Goal: Task Accomplishment & Management: Manage account settings

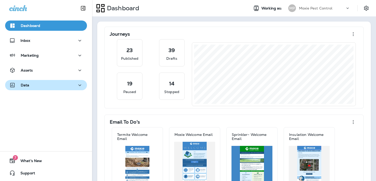
click at [56, 85] on div "Data" at bounding box center [46, 85] width 74 height 6
click at [60, 82] on div "Data" at bounding box center [46, 85] width 74 height 6
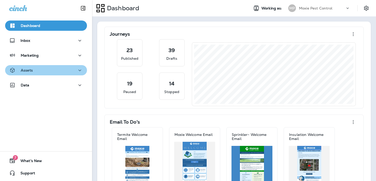
click at [60, 68] on div "Assets" at bounding box center [46, 70] width 74 height 6
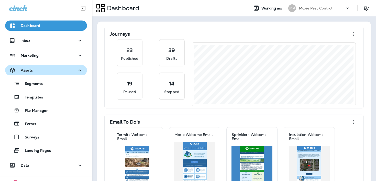
click at [60, 68] on div "Assets" at bounding box center [46, 70] width 74 height 6
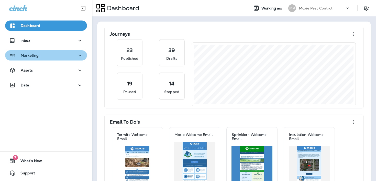
click at [58, 57] on div "Marketing" at bounding box center [46, 55] width 74 height 6
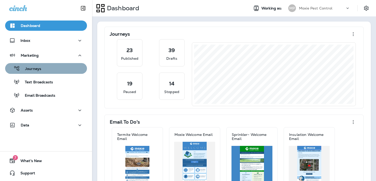
click at [57, 64] on div "Journeys" at bounding box center [46, 68] width 78 height 8
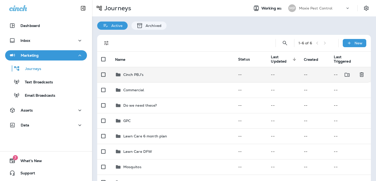
click at [132, 76] on p "Cinch PBJ's" at bounding box center [133, 74] width 20 height 4
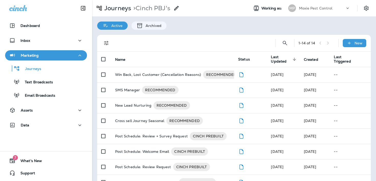
click at [121, 4] on div "Journeys > Cinch PBJ's" at bounding box center [135, 8] width 87 height 10
click at [119, 7] on p "Journeys" at bounding box center [116, 8] width 29 height 8
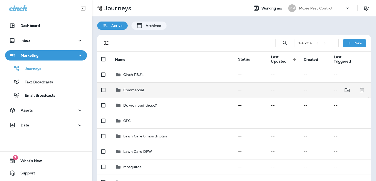
click at [141, 87] on div "Commercial" at bounding box center [133, 90] width 21 height 6
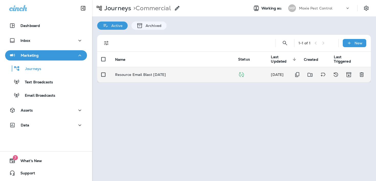
click at [140, 72] on p "Resource Email Blast Dec. 2024" at bounding box center [140, 74] width 51 height 4
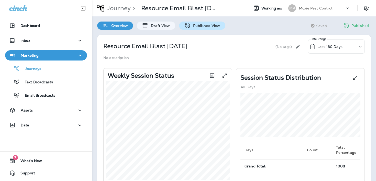
click at [195, 27] on p "Published View" at bounding box center [206, 26] width 30 height 4
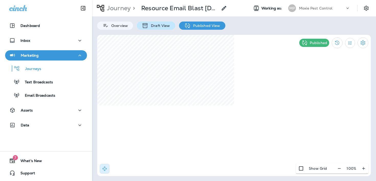
click at [168, 24] on p "Draft View" at bounding box center [158, 26] width 21 height 4
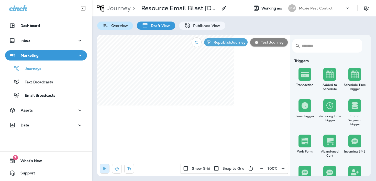
click at [121, 22] on div "Overview" at bounding box center [115, 25] width 36 height 8
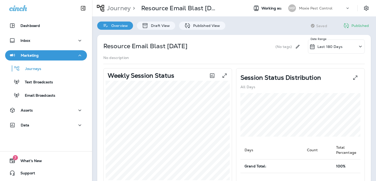
click at [327, 48] on p "Last 180 Days" at bounding box center [329, 47] width 25 height 4
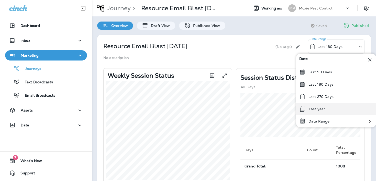
click at [315, 106] on div "Last year" at bounding box center [336, 109] width 80 height 12
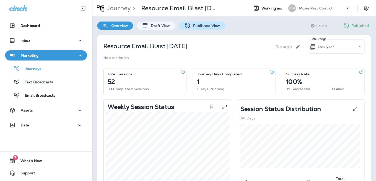
click at [198, 26] on p "Published View" at bounding box center [206, 26] width 30 height 4
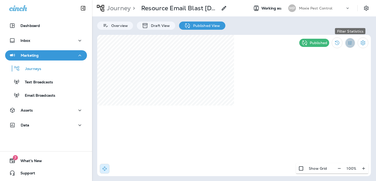
click at [349, 45] on icon "Filter Statistics" at bounding box center [349, 42] width 5 height 5
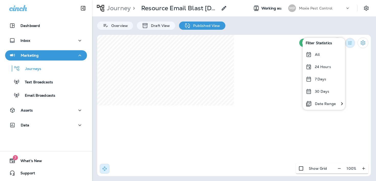
click at [350, 43] on icon "Filter Statistics" at bounding box center [349, 42] width 5 height 5
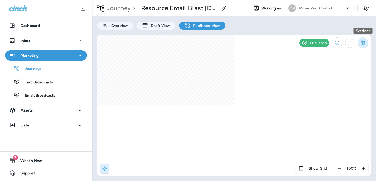
click at [365, 46] on button "Settings" at bounding box center [363, 42] width 11 height 11
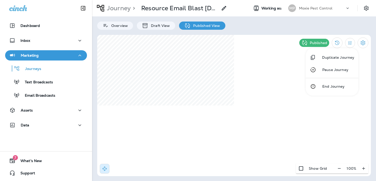
click at [282, 34] on div at bounding box center [188, 90] width 376 height 181
click at [131, 11] on p ">" at bounding box center [133, 8] width 4 height 8
click at [126, 10] on p "Journey" at bounding box center [118, 8] width 26 height 8
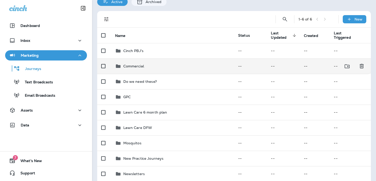
scroll to position [24, 0]
click at [158, 66] on div "Commercial" at bounding box center [172, 65] width 115 height 6
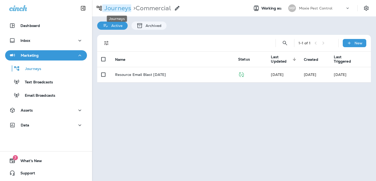
click at [121, 8] on p "Journeys" at bounding box center [116, 8] width 29 height 8
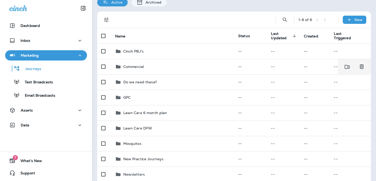
scroll to position [45, 0]
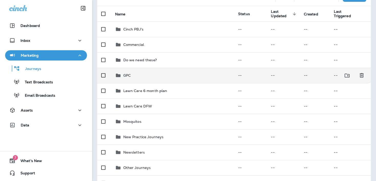
click at [137, 76] on div "GPC" at bounding box center [172, 75] width 115 height 6
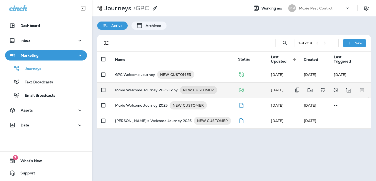
click at [135, 92] on p "Moxie Welcome Journey 2025 Copy" at bounding box center [146, 90] width 63 height 8
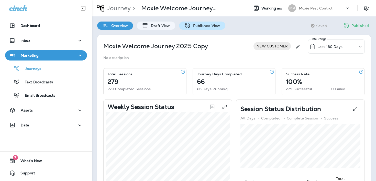
click at [184, 27] on icon at bounding box center [187, 26] width 6 height 6
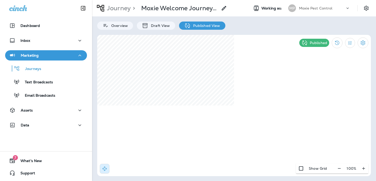
click at [257, 34] on div "Journey > Moxie Welcome Journey 2025 Copy Working as: MP Moxie Pest Control Ove…" at bounding box center [234, 90] width 284 height 181
click at [337, 166] on button "button" at bounding box center [339, 167] width 9 height 9
click at [337, 166] on div "90 %" at bounding box center [353, 168] width 32 height 10
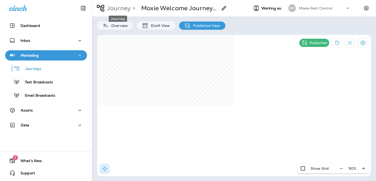
click at [120, 7] on p "Journey" at bounding box center [118, 8] width 26 height 8
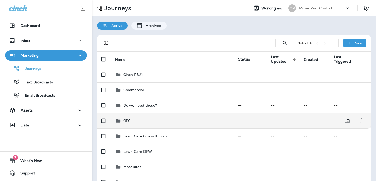
click at [138, 125] on td "GPC" at bounding box center [172, 120] width 123 height 15
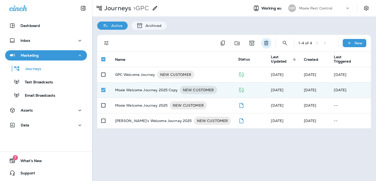
click at [266, 43] on icon "Delete" at bounding box center [266, 43] width 4 height 4
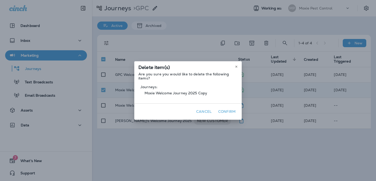
click at [210, 111] on button "Cancel" at bounding box center [203, 111] width 19 height 8
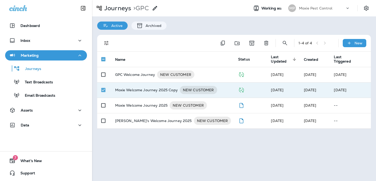
click at [238, 86] on td at bounding box center [250, 89] width 33 height 15
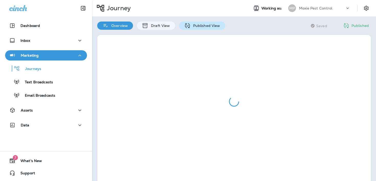
click at [200, 26] on p "Published View" at bounding box center [206, 26] width 30 height 4
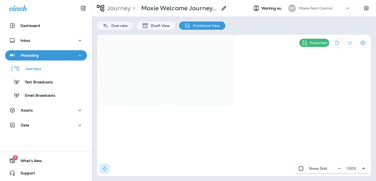
click at [310, 44] on p "Published" at bounding box center [318, 43] width 17 height 4
click at [339, 43] on icon "View Changelog" at bounding box center [337, 43] width 4 height 4
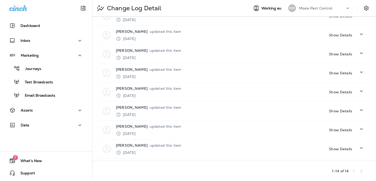
scroll to position [208, 0]
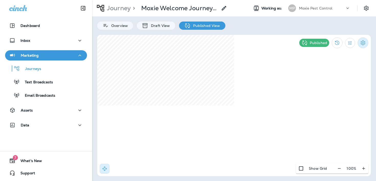
click at [362, 41] on icon "Settings" at bounding box center [363, 43] width 6 height 6
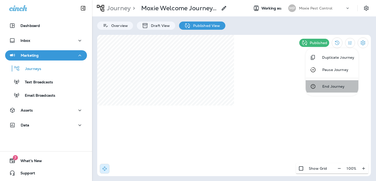
click at [324, 84] on p "End Journey" at bounding box center [332, 86] width 26 height 4
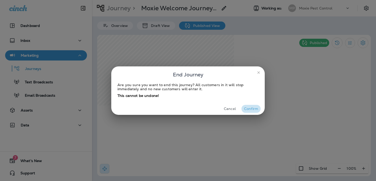
click at [252, 108] on button "Confirm" at bounding box center [250, 109] width 19 height 8
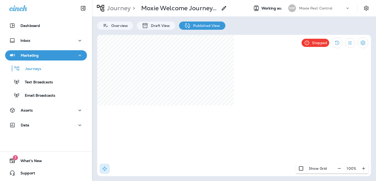
click at [121, 6] on p "Journey" at bounding box center [118, 8] width 26 height 8
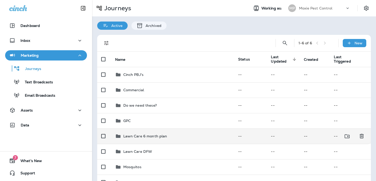
click at [150, 135] on p "Lawn Care 6 month plan" at bounding box center [145, 136] width 44 height 4
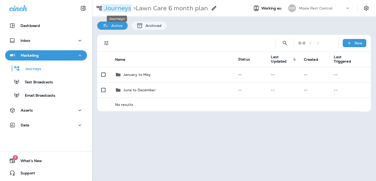
click at [116, 9] on p "Journeys" at bounding box center [116, 8] width 29 height 8
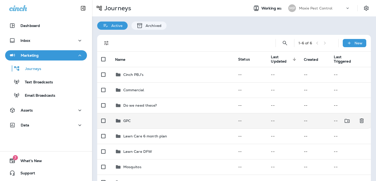
click at [150, 123] on div "GPC" at bounding box center [172, 120] width 115 height 6
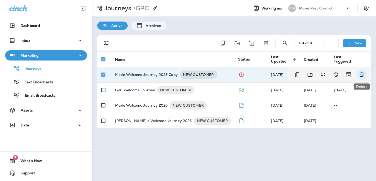
click at [364, 73] on icon "Delete" at bounding box center [362, 74] width 6 height 6
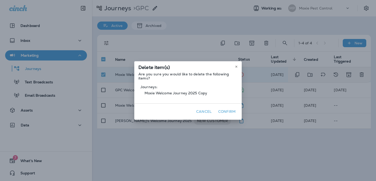
click at [231, 112] on button "Confirm" at bounding box center [226, 111] width 21 height 8
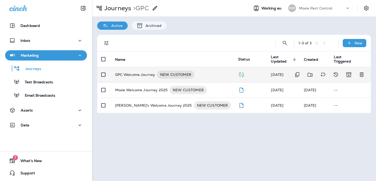
click at [134, 71] on p "GPC Welcome Journey" at bounding box center [135, 74] width 40 height 8
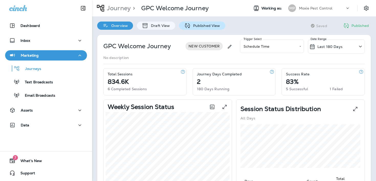
click at [193, 24] on p "Published View" at bounding box center [206, 26] width 30 height 4
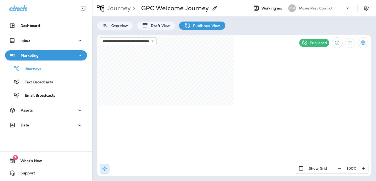
click at [159, 44] on div "**********" at bounding box center [234, 105] width 274 height 141
click at [116, 11] on p "Journey" at bounding box center [118, 8] width 26 height 8
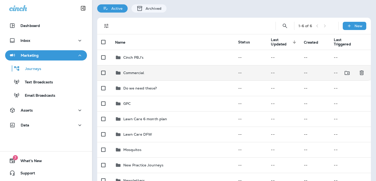
scroll to position [18, 0]
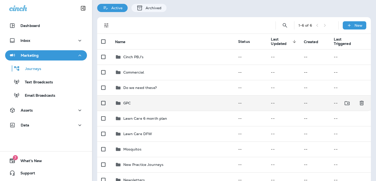
click at [148, 107] on td "GPC" at bounding box center [172, 102] width 123 height 15
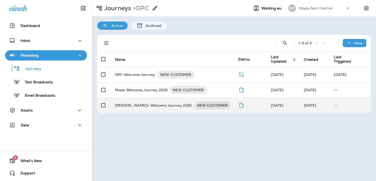
click at [146, 106] on p "Joshua's Welcome Journey 2025" at bounding box center [153, 105] width 77 height 8
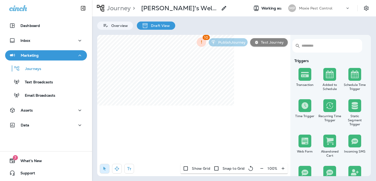
click at [260, 169] on icon "button" at bounding box center [261, 168] width 5 height 5
click at [260, 169] on button "button" at bounding box center [263, 167] width 9 height 9
click at [116, 168] on icon "button" at bounding box center [116, 168] width 5 height 5
click at [299, 115] on div "​ ​ Triggers Transaction Added to Schedule Schedule Time Trigger Time Trigger R…" at bounding box center [234, 105] width 274 height 141
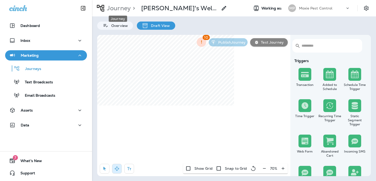
click at [128, 6] on p "Journey" at bounding box center [118, 8] width 26 height 8
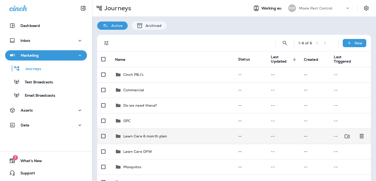
click at [175, 139] on td "Lawn Care 6 month plan" at bounding box center [172, 135] width 123 height 15
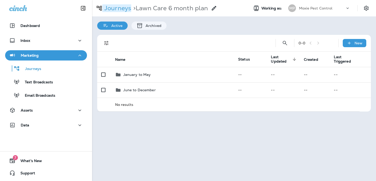
click at [122, 10] on p "Journeys" at bounding box center [116, 8] width 29 height 8
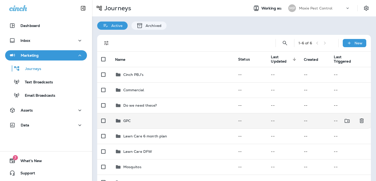
click at [142, 119] on div "GPC" at bounding box center [172, 120] width 115 height 6
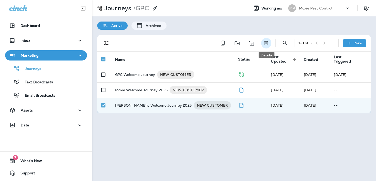
click at [268, 42] on icon "Delete" at bounding box center [266, 43] width 6 height 6
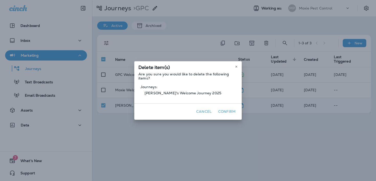
click at [229, 110] on button "Confirm" at bounding box center [226, 111] width 21 height 8
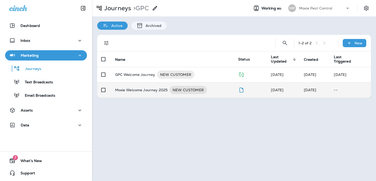
click at [148, 92] on p "Moxie Welcome Journey 2025" at bounding box center [141, 90] width 53 height 8
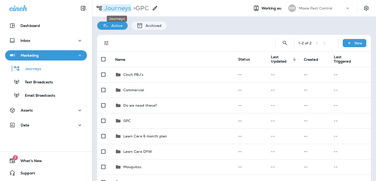
click at [125, 10] on p "Journeys" at bounding box center [116, 8] width 29 height 8
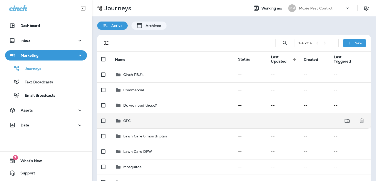
click at [147, 118] on div "GPC" at bounding box center [172, 120] width 115 height 6
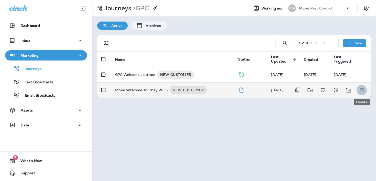
click at [365, 92] on button "Delete" at bounding box center [362, 90] width 10 height 10
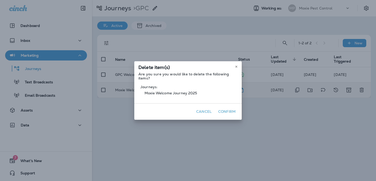
click at [226, 109] on button "Confirm" at bounding box center [226, 111] width 21 height 8
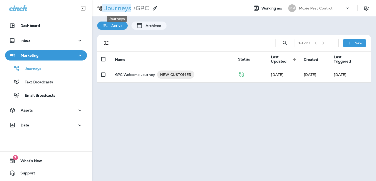
click at [117, 9] on p "Journeys" at bounding box center [116, 8] width 29 height 8
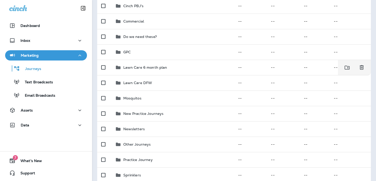
scroll to position [74, 0]
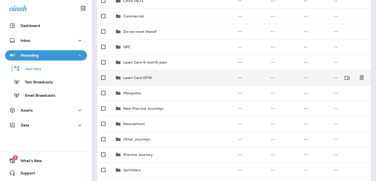
click at [173, 76] on div "Lawn Care DFW" at bounding box center [172, 77] width 115 height 6
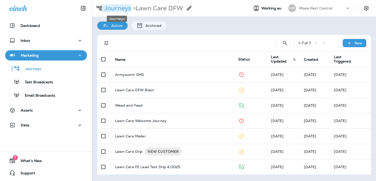
click at [118, 8] on p "Journeys" at bounding box center [116, 8] width 29 height 8
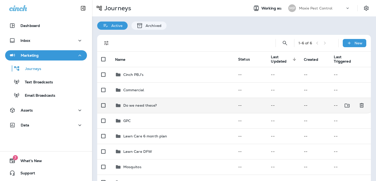
scroll to position [20, 0]
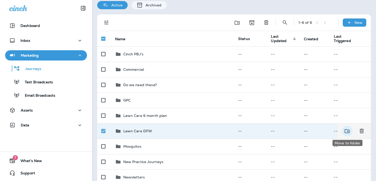
click at [350, 133] on icon "Move to folder" at bounding box center [347, 131] width 6 height 6
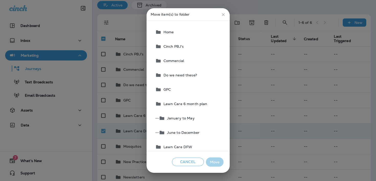
scroll to position [17, 0]
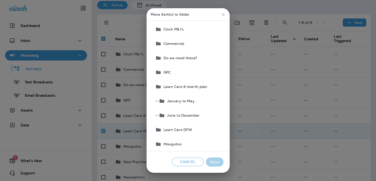
click at [203, 84] on span "Lawn Care 6 month plan" at bounding box center [184, 86] width 46 height 4
click at [217, 161] on button "Move" at bounding box center [215, 161] width 18 height 9
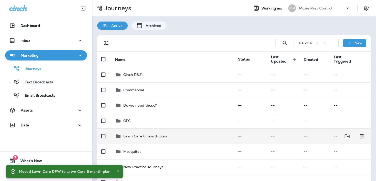
click at [198, 131] on td "Lawn Care 6 month plan" at bounding box center [172, 135] width 123 height 15
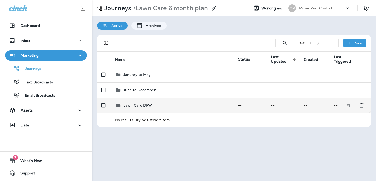
click at [167, 100] on td "Lawn Care DFW" at bounding box center [172, 104] width 123 height 15
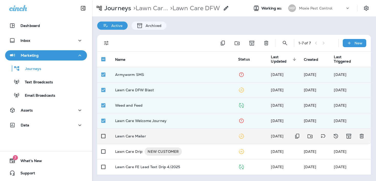
click at [104, 141] on td at bounding box center [104, 135] width 14 height 15
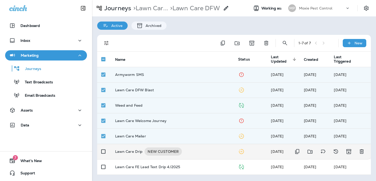
click at [103, 146] on td at bounding box center [104, 151] width 14 height 15
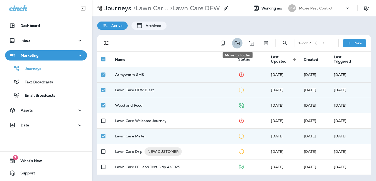
click at [238, 46] on icon "Move to folder" at bounding box center [237, 43] width 6 height 6
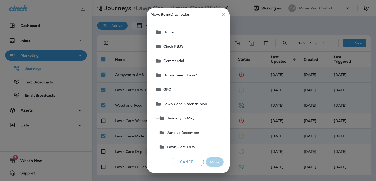
scroll to position [9, 0]
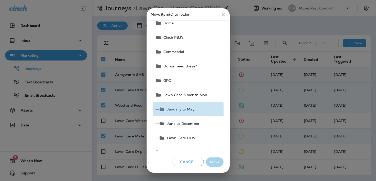
click at [194, 109] on button "-- January to May" at bounding box center [188, 109] width 70 height 14
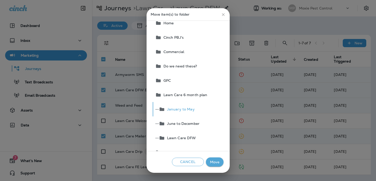
click at [194, 109] on button "-- January to May" at bounding box center [188, 109] width 70 height 14
click at [190, 121] on span "June to December" at bounding box center [182, 123] width 35 height 4
click at [188, 159] on button "Cancel" at bounding box center [188, 161] width 32 height 8
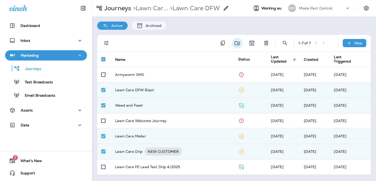
click at [240, 42] on icon "Move to folder" at bounding box center [237, 43] width 6 height 6
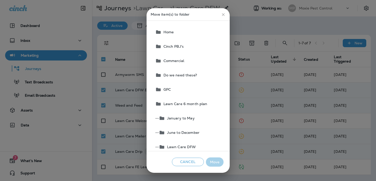
click at [198, 116] on button "-- January to May" at bounding box center [188, 118] width 70 height 14
click at [216, 161] on button "Move" at bounding box center [215, 161] width 18 height 9
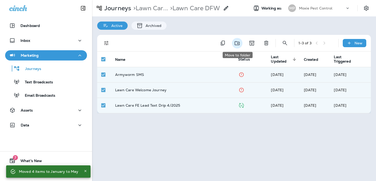
click at [238, 43] on icon "Move to folder" at bounding box center [237, 43] width 5 height 4
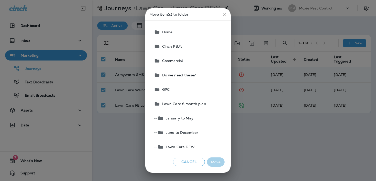
click at [188, 119] on span "January to May" at bounding box center [179, 118] width 30 height 4
click at [216, 161] on button "Move" at bounding box center [216, 161] width 18 height 9
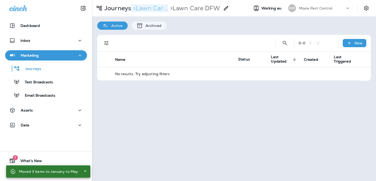
click at [156, 10] on p "> Lawn Car..." at bounding box center [149, 8] width 37 height 8
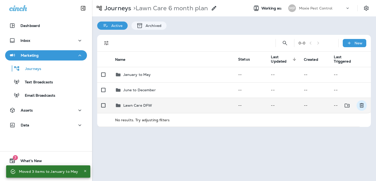
click at [364, 106] on icon "Delete" at bounding box center [362, 105] width 6 height 6
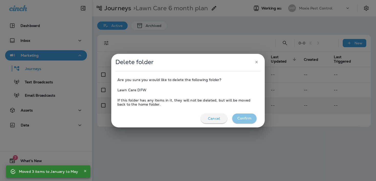
click at [248, 116] on button "Confirm" at bounding box center [244, 118] width 24 height 10
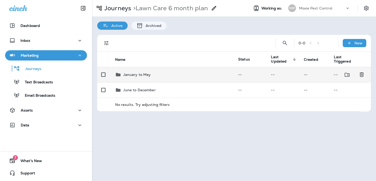
click at [200, 81] on td "January to May" at bounding box center [172, 74] width 123 height 15
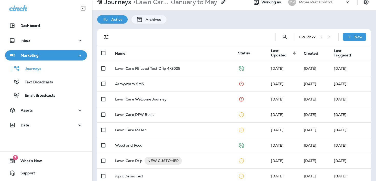
scroll to position [8, 0]
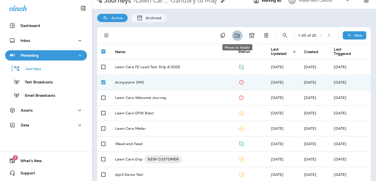
click at [236, 37] on icon "Move to folder" at bounding box center [237, 36] width 5 height 4
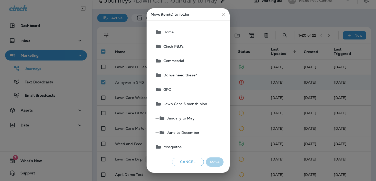
click at [185, 132] on span "June to December" at bounding box center [182, 132] width 35 height 4
click at [213, 162] on button "Move" at bounding box center [215, 161] width 18 height 9
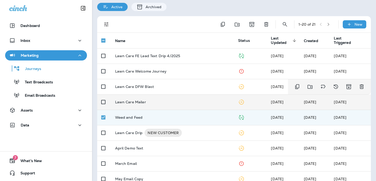
scroll to position [0, 0]
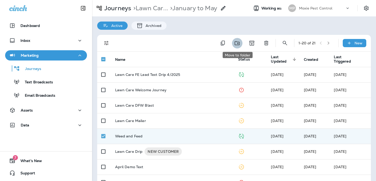
click at [239, 46] on icon "Move to folder" at bounding box center [237, 43] width 6 height 6
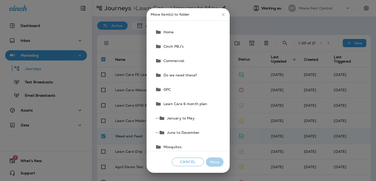
click at [200, 131] on button "-- June to December" at bounding box center [188, 132] width 70 height 14
click at [218, 159] on button "Move" at bounding box center [215, 161] width 18 height 9
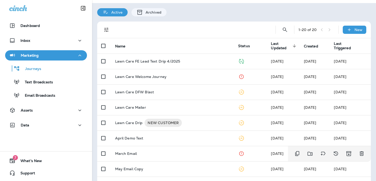
scroll to position [13, 0]
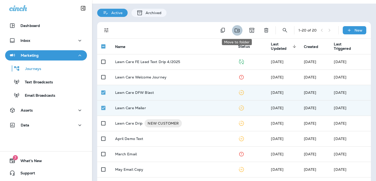
click at [238, 30] on icon "Move to folder" at bounding box center [237, 30] width 6 height 6
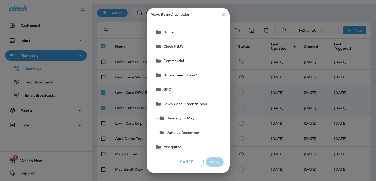
click at [191, 131] on span "June to December" at bounding box center [182, 132] width 35 height 4
click at [217, 158] on button "Move" at bounding box center [215, 161] width 18 height 9
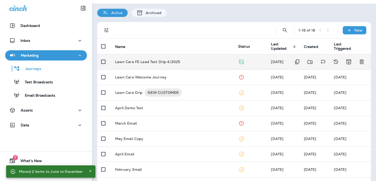
scroll to position [0, 0]
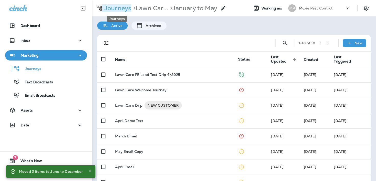
click at [126, 9] on p "Journeys" at bounding box center [116, 8] width 29 height 8
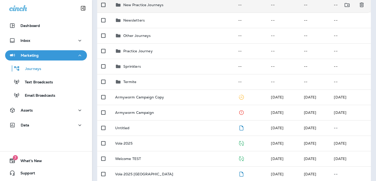
scroll to position [168, 0]
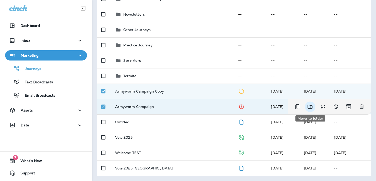
click at [312, 107] on icon "Move to folder" at bounding box center [310, 107] width 5 height 4
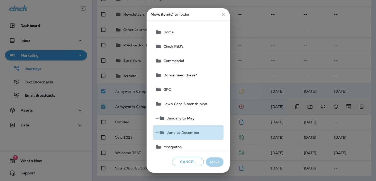
click at [200, 131] on button "-- June to December" at bounding box center [188, 132] width 70 height 14
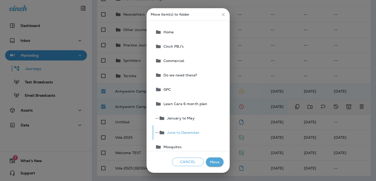
click at [219, 163] on button "Move" at bounding box center [215, 161] width 18 height 9
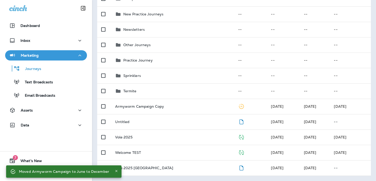
scroll to position [152, 0]
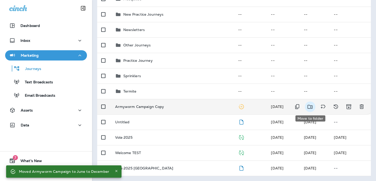
click at [311, 107] on icon "Move to folder" at bounding box center [310, 106] width 6 height 6
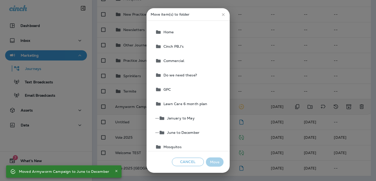
click at [193, 131] on span "June to December" at bounding box center [182, 132] width 35 height 4
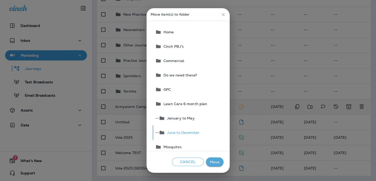
click at [214, 161] on button "Move" at bounding box center [215, 161] width 18 height 9
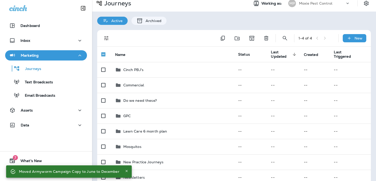
scroll to position [0, 0]
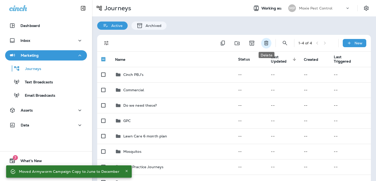
click at [267, 43] on icon "Delete" at bounding box center [266, 43] width 6 height 6
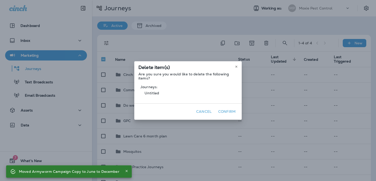
click at [226, 113] on button "Confirm" at bounding box center [226, 111] width 21 height 8
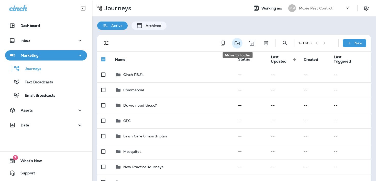
click at [235, 42] on icon "Move to folder" at bounding box center [237, 43] width 5 height 4
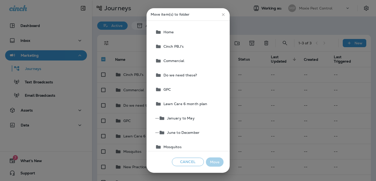
click at [208, 87] on button "GPC" at bounding box center [188, 89] width 70 height 14
click at [217, 161] on button "Move" at bounding box center [215, 161] width 18 height 9
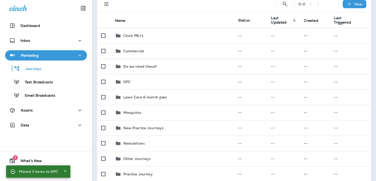
scroll to position [89, 0]
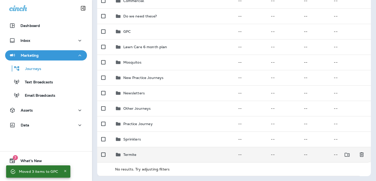
click at [213, 159] on td "Termite" at bounding box center [172, 154] width 123 height 15
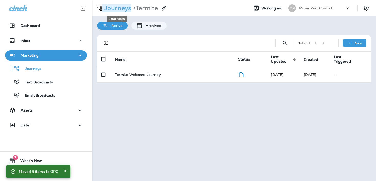
click at [119, 12] on p "Journeys" at bounding box center [116, 8] width 29 height 8
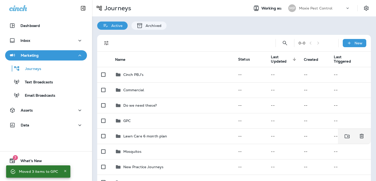
scroll to position [89, 0]
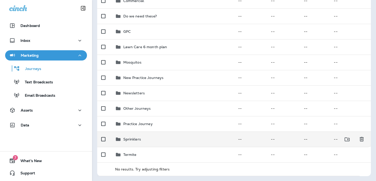
click at [165, 138] on div "Sprinklers" at bounding box center [172, 139] width 115 height 6
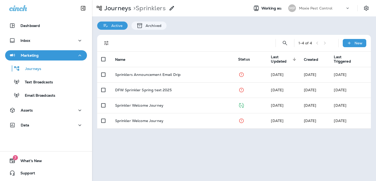
click at [119, 14] on div "Journeys > Sprinklers Working as: MP Moxie Pest Control" at bounding box center [234, 8] width 284 height 16
click at [115, 11] on p "Journeys" at bounding box center [116, 8] width 29 height 8
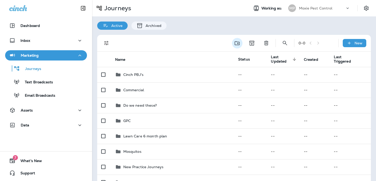
click at [237, 46] on icon "Move to folder" at bounding box center [237, 43] width 6 height 6
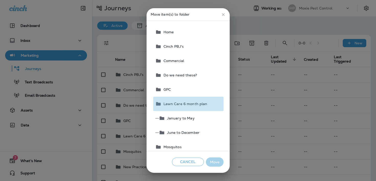
click at [194, 103] on span "Lawn Care 6 month plan" at bounding box center [184, 104] width 46 height 4
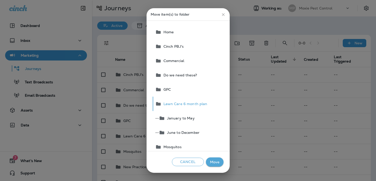
click at [215, 160] on button "Move" at bounding box center [215, 161] width 18 height 9
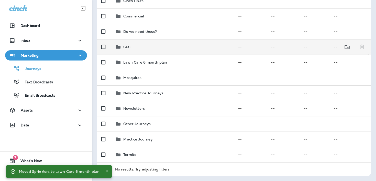
scroll to position [74, 0]
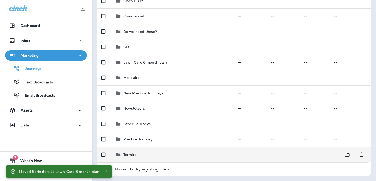
click at [195, 159] on td "Termite" at bounding box center [172, 154] width 123 height 15
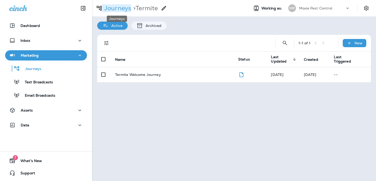
click at [120, 12] on p "Journeys" at bounding box center [116, 8] width 29 height 8
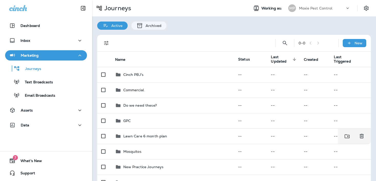
scroll to position [74, 0]
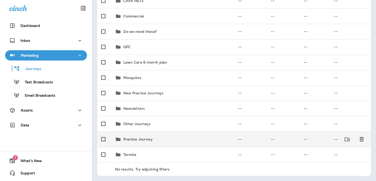
click at [156, 138] on div "Practice Journey" at bounding box center [172, 139] width 115 height 6
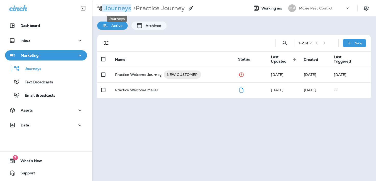
click at [121, 6] on p "Journeys" at bounding box center [116, 8] width 29 height 8
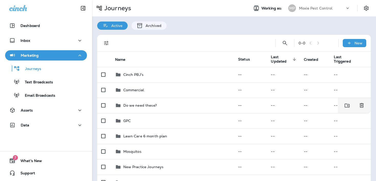
scroll to position [74, 0]
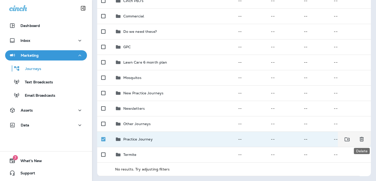
click at [362, 141] on icon "Delete" at bounding box center [362, 139] width 6 height 6
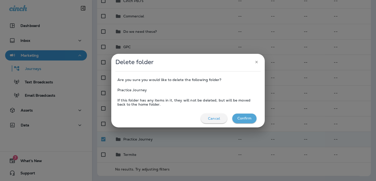
click at [249, 114] on button "Confirm" at bounding box center [244, 118] width 24 height 10
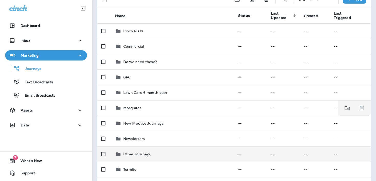
scroll to position [58, 0]
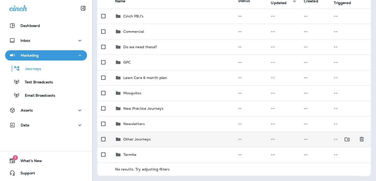
click at [186, 140] on div "Other Journeys" at bounding box center [172, 139] width 115 height 6
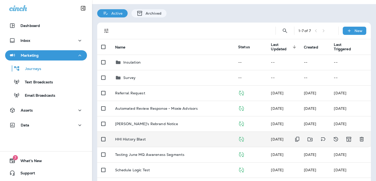
scroll to position [24, 0]
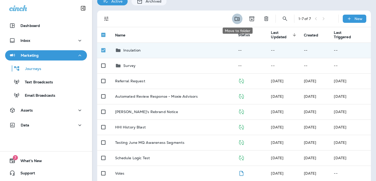
click at [235, 17] on icon "Move to folder" at bounding box center [237, 19] width 5 height 4
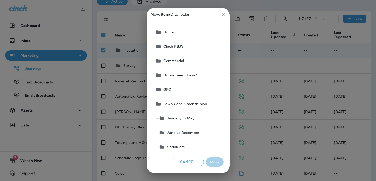
scroll to position [4, 0]
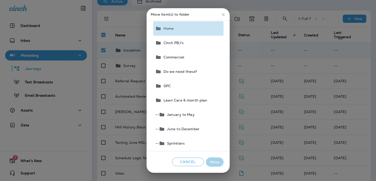
click at [203, 32] on button "Home" at bounding box center [188, 28] width 70 height 14
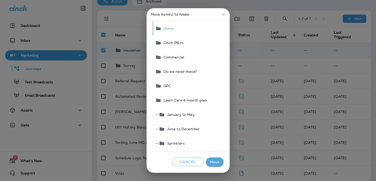
click at [218, 164] on button "Move" at bounding box center [215, 161] width 18 height 9
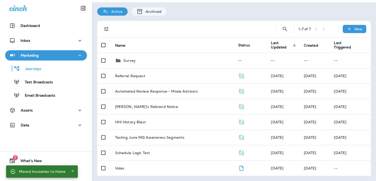
scroll to position [0, 0]
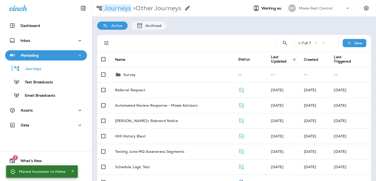
click at [121, 9] on p "Journeys" at bounding box center [116, 8] width 29 height 8
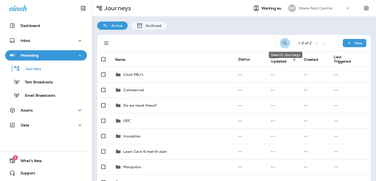
click at [283, 44] on icon "Search Journeys" at bounding box center [285, 43] width 6 height 6
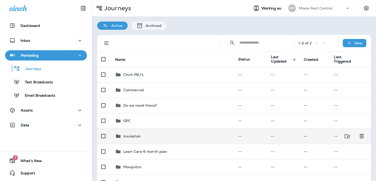
click at [155, 136] on div "Insulation" at bounding box center [172, 136] width 115 height 6
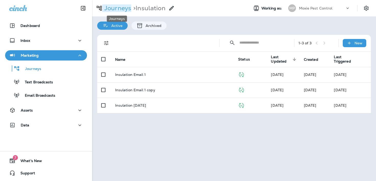
click at [110, 6] on p "Journeys" at bounding box center [116, 8] width 29 height 8
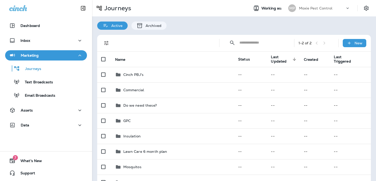
click at [269, 43] on input "text" at bounding box center [262, 43] width 46 height 14
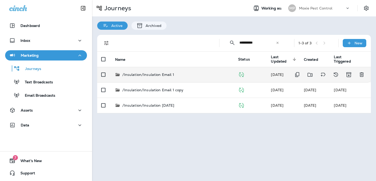
type input "**********"
click at [204, 75] on div "/Insulation/Insulation Email 1" at bounding box center [172, 74] width 115 height 5
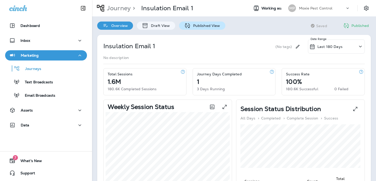
click at [194, 25] on p "Published View" at bounding box center [206, 26] width 30 height 4
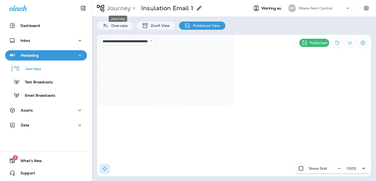
click at [117, 7] on p "Journey" at bounding box center [118, 8] width 26 height 8
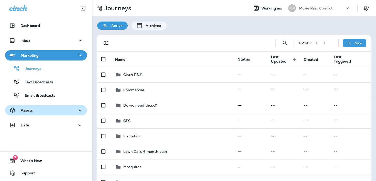
click at [52, 111] on div "Assets" at bounding box center [46, 110] width 74 height 6
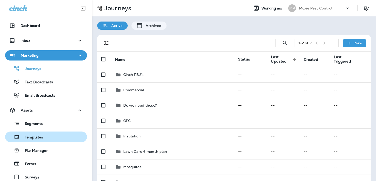
click at [43, 138] on div "Templates" at bounding box center [46, 137] width 78 height 8
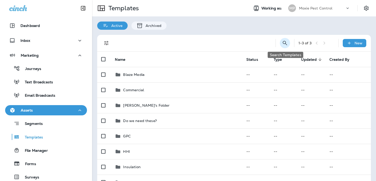
click at [284, 43] on icon "Search Templates" at bounding box center [285, 43] width 4 height 4
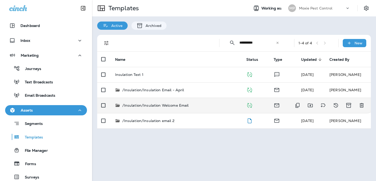
type input "**********"
click at [179, 108] on td "/Insulation/Insulation Welcome Email" at bounding box center [176, 104] width 131 height 15
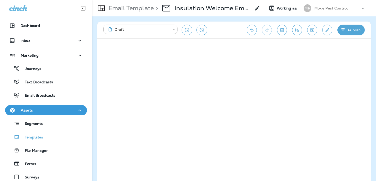
click at [214, 29] on div "**********" at bounding box center [172, 30] width 138 height 11
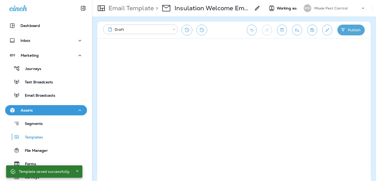
click at [130, 7] on p "Email Template" at bounding box center [129, 8] width 47 height 8
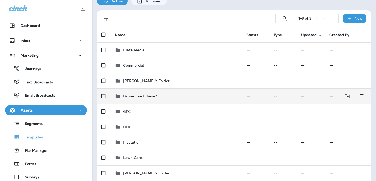
scroll to position [38, 0]
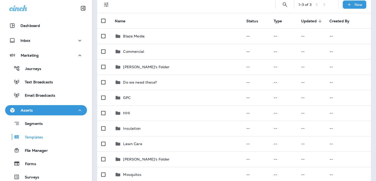
click at [71, 108] on div "Assets" at bounding box center [46, 110] width 74 height 6
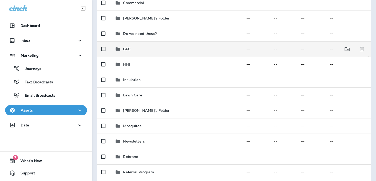
scroll to position [198, 0]
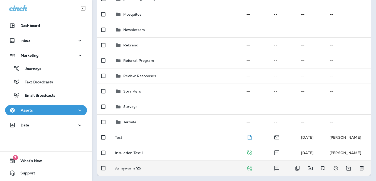
click at [139, 166] on p "Armyworm '25" at bounding box center [128, 168] width 26 height 4
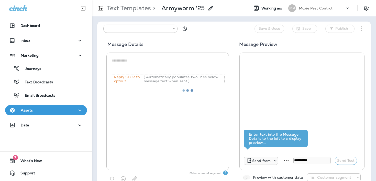
type input "**********"
type textarea "**********"
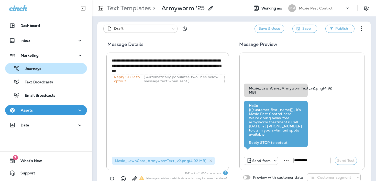
click at [45, 68] on div "Journeys" at bounding box center [46, 68] width 78 height 8
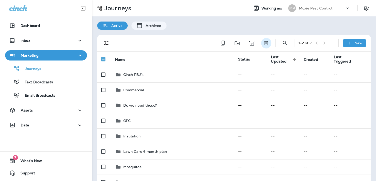
click at [267, 44] on icon "Delete" at bounding box center [266, 43] width 6 height 6
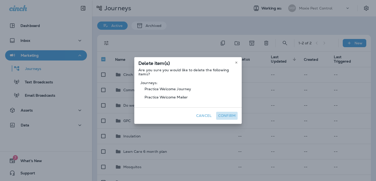
click at [232, 113] on button "Confirm" at bounding box center [226, 116] width 21 height 8
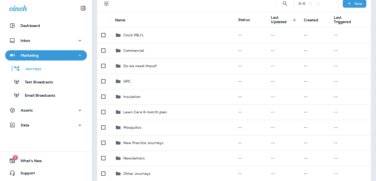
scroll to position [74, 0]
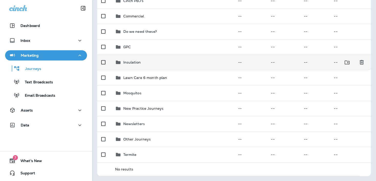
click at [198, 59] on div "Insulation" at bounding box center [172, 62] width 115 height 6
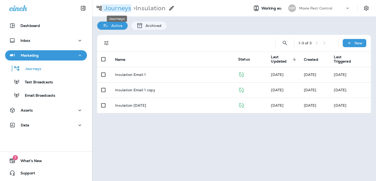
click at [123, 8] on p "Journeys" at bounding box center [116, 8] width 29 height 8
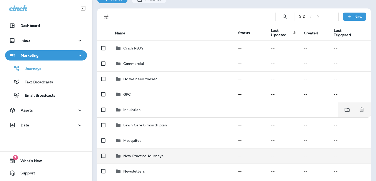
scroll to position [74, 0]
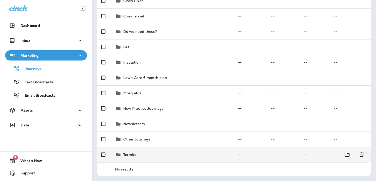
click at [136, 149] on td "Termite" at bounding box center [172, 154] width 123 height 15
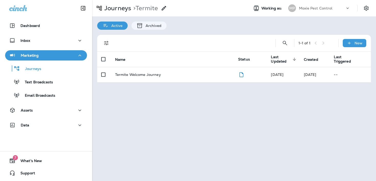
click at [120, 4] on div "Journeys > Termite" at bounding box center [129, 8] width 75 height 10
click at [120, 8] on p "Journeys" at bounding box center [116, 8] width 29 height 8
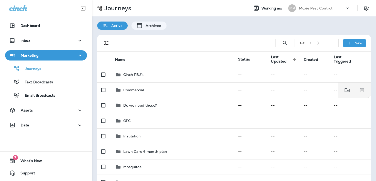
scroll to position [74, 0]
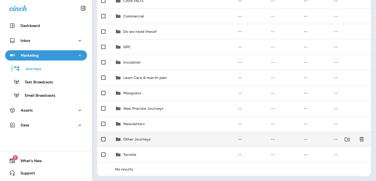
click at [145, 137] on p "Other Journeys" at bounding box center [137, 139] width 28 height 4
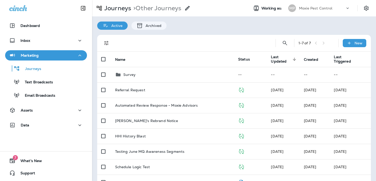
scroll to position [14, 0]
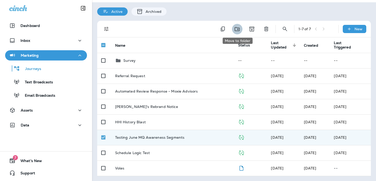
click at [237, 31] on icon "Move to folder" at bounding box center [237, 29] width 6 height 6
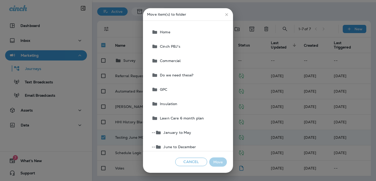
scroll to position [6, 0]
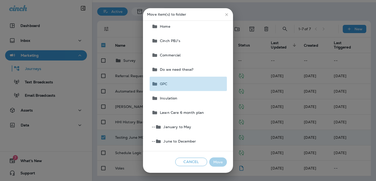
click at [208, 86] on button "GPC" at bounding box center [188, 83] width 77 height 14
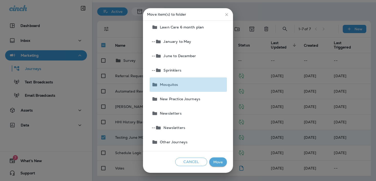
click at [206, 86] on button "Mosquitos" at bounding box center [188, 84] width 77 height 14
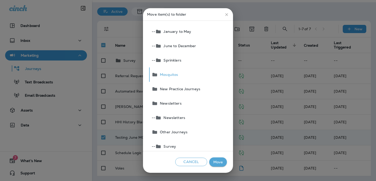
scroll to position [111, 0]
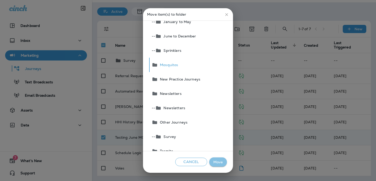
click at [221, 160] on button "Move" at bounding box center [218, 161] width 18 height 9
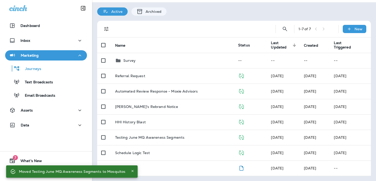
scroll to position [0, 0]
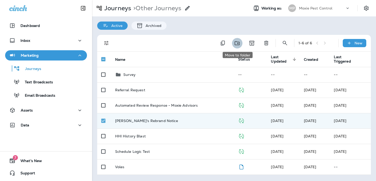
click at [235, 46] on button "Move to folder" at bounding box center [237, 43] width 10 height 10
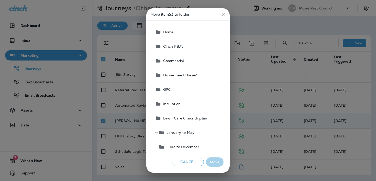
click at [182, 87] on button "GPC" at bounding box center [188, 89] width 71 height 14
click at [215, 159] on button "Move" at bounding box center [215, 161] width 18 height 9
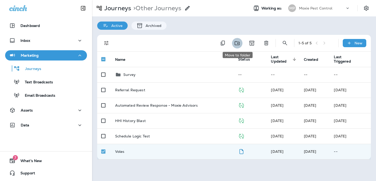
click at [239, 41] on icon "Move to folder" at bounding box center [237, 43] width 6 height 6
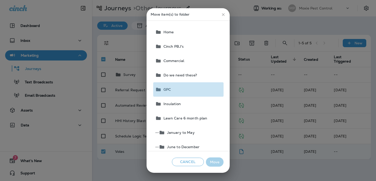
click at [199, 86] on button "GPC" at bounding box center [188, 89] width 70 height 14
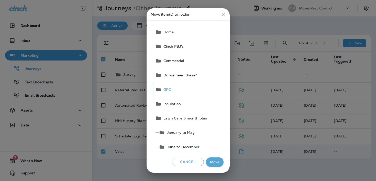
click at [220, 160] on button "Move" at bounding box center [215, 161] width 18 height 9
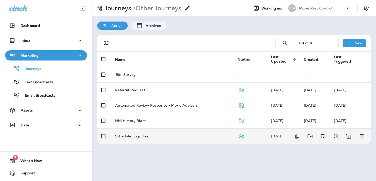
click at [156, 135] on div "Schedule Logic Test" at bounding box center [172, 136] width 115 height 4
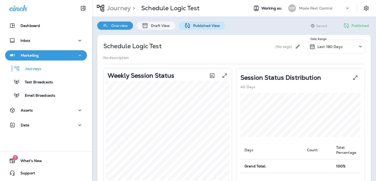
click at [195, 29] on div "Published View" at bounding box center [202, 25] width 46 height 8
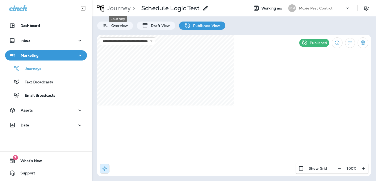
click at [118, 10] on p "Journey" at bounding box center [118, 8] width 26 height 8
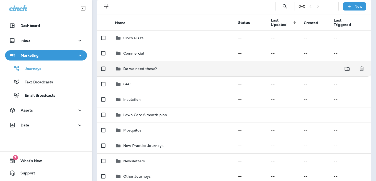
scroll to position [74, 0]
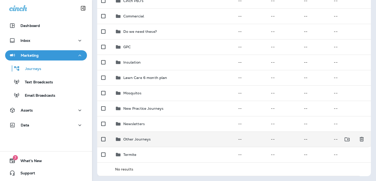
click at [137, 141] on p "Other Journeys" at bounding box center [137, 139] width 28 height 4
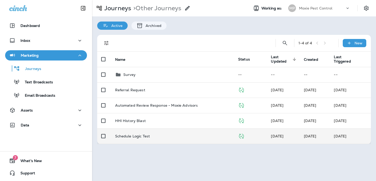
click at [135, 136] on p "Schedule Logic Test" at bounding box center [132, 136] width 35 height 4
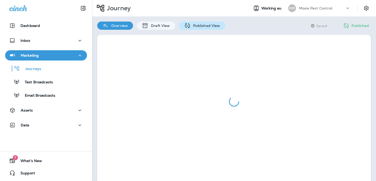
click at [220, 26] on div "Published View" at bounding box center [202, 25] width 46 height 8
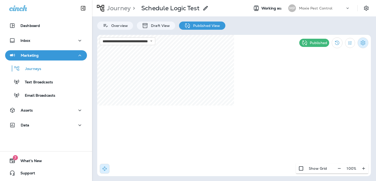
click at [361, 42] on icon "Settings" at bounding box center [363, 43] width 6 height 6
click at [318, 89] on li "End Journey" at bounding box center [332, 86] width 53 height 12
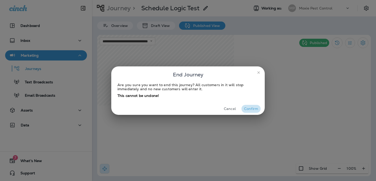
click at [251, 107] on button "Confirm" at bounding box center [250, 109] width 19 height 8
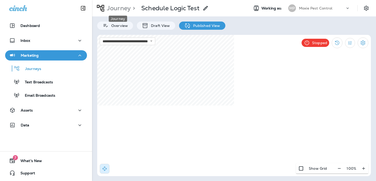
click at [127, 9] on p "Journey" at bounding box center [118, 8] width 26 height 8
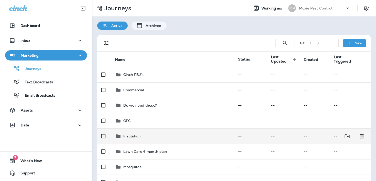
scroll to position [74, 0]
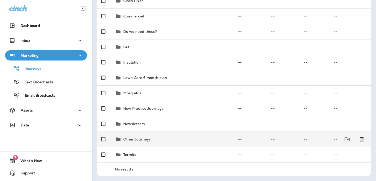
click at [151, 142] on td "Other Journeys" at bounding box center [172, 138] width 123 height 15
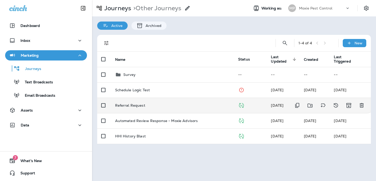
click at [145, 108] on td "Referral Request" at bounding box center [172, 104] width 123 height 15
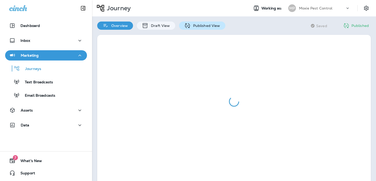
click at [203, 26] on p "Published View" at bounding box center [206, 26] width 30 height 4
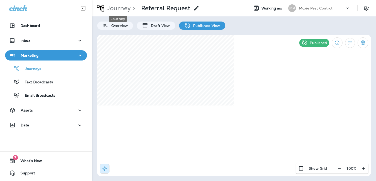
click at [126, 8] on p "Journey" at bounding box center [118, 8] width 26 height 8
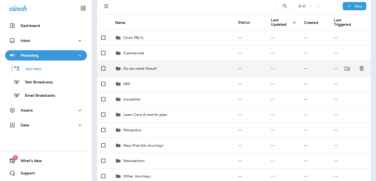
scroll to position [74, 0]
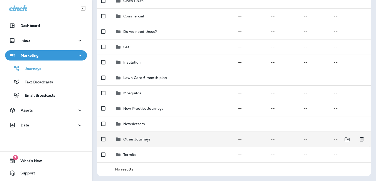
click at [165, 136] on div "Other Journeys" at bounding box center [172, 139] width 115 height 6
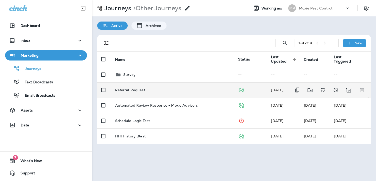
click at [173, 92] on td "Referral Request" at bounding box center [172, 89] width 123 height 15
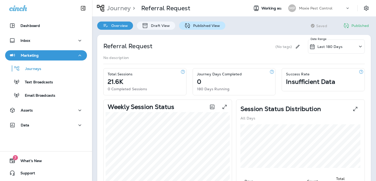
click at [195, 26] on p "Published View" at bounding box center [206, 26] width 30 height 4
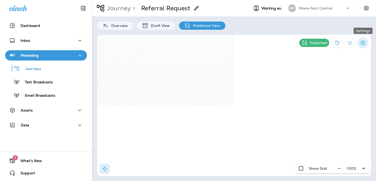
click at [360, 42] on icon "Settings" at bounding box center [363, 43] width 6 height 6
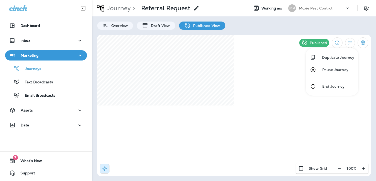
click at [344, 67] on li "Pause Journey" at bounding box center [332, 69] width 53 height 12
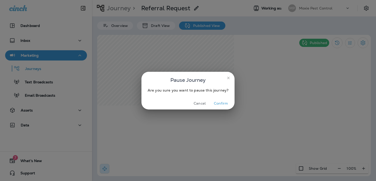
click at [219, 101] on button "Confirm" at bounding box center [220, 103] width 19 height 8
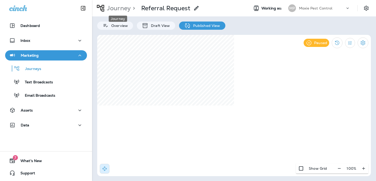
click at [122, 8] on p "Journey" at bounding box center [118, 8] width 26 height 8
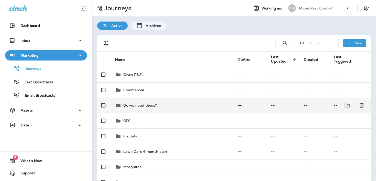
scroll to position [74, 0]
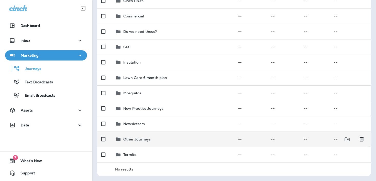
click at [135, 140] on p "Other Journeys" at bounding box center [137, 139] width 28 height 4
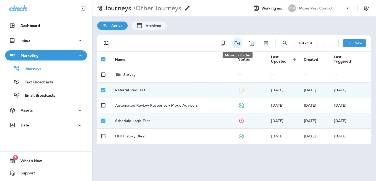
click at [236, 43] on icon "Move to folder" at bounding box center [237, 43] width 6 height 6
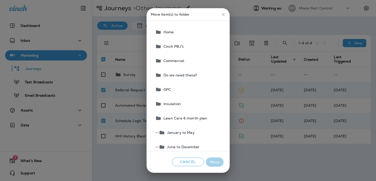
click at [199, 75] on button "Do we need these?" at bounding box center [188, 75] width 70 height 14
click at [216, 163] on button "Move" at bounding box center [215, 161] width 18 height 9
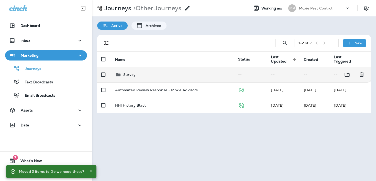
click at [201, 74] on div "Survey" at bounding box center [172, 74] width 115 height 6
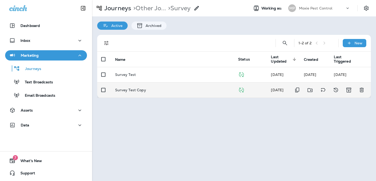
click at [214, 93] on td "Survey Test Copy" at bounding box center [172, 89] width 123 height 15
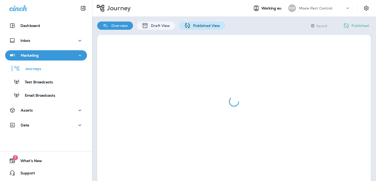
click at [208, 26] on p "Published View" at bounding box center [206, 26] width 30 height 4
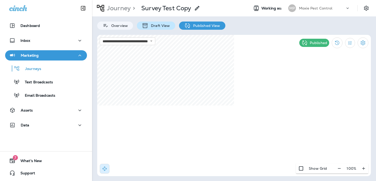
click at [167, 25] on p "Draft View" at bounding box center [158, 26] width 21 height 4
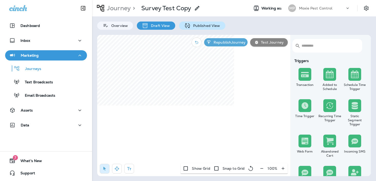
click at [193, 28] on div "Published View" at bounding box center [202, 25] width 46 height 8
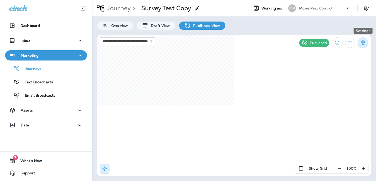
click at [362, 40] on icon "Settings" at bounding box center [363, 43] width 6 height 6
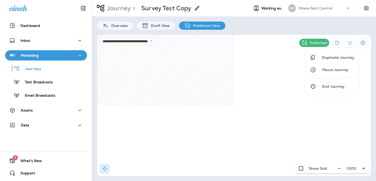
click at [323, 86] on p "End Journey" at bounding box center [332, 86] width 26 height 4
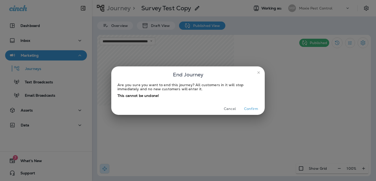
click at [255, 110] on button "Confirm" at bounding box center [250, 109] width 19 height 8
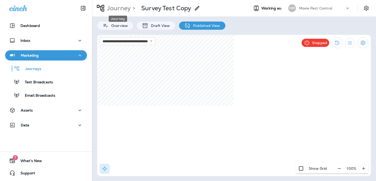
click at [126, 6] on p "Journey" at bounding box center [118, 8] width 26 height 8
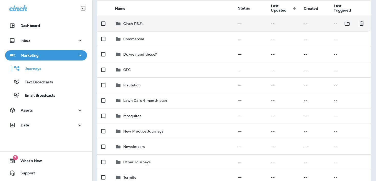
scroll to position [74, 0]
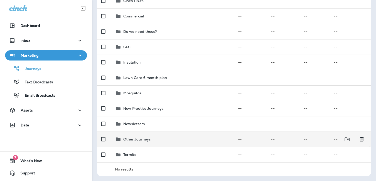
click at [138, 137] on p "Other Journeys" at bounding box center [137, 139] width 28 height 4
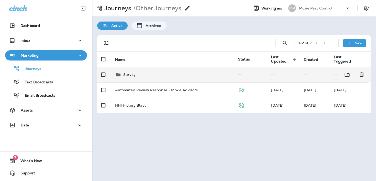
click at [154, 74] on div "Survey" at bounding box center [172, 74] width 115 height 6
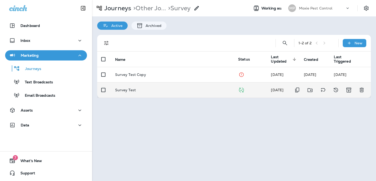
click at [132, 85] on td "Survey Test" at bounding box center [172, 89] width 123 height 15
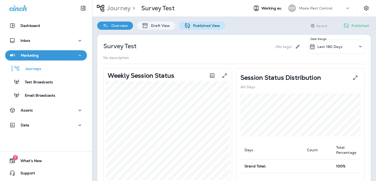
click at [188, 25] on icon at bounding box center [187, 26] width 6 height 6
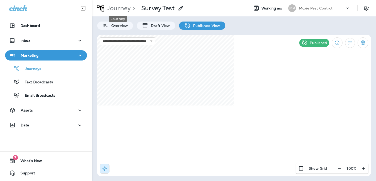
click at [123, 9] on p "Journey" at bounding box center [118, 8] width 26 height 8
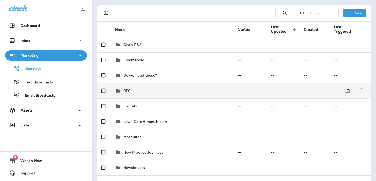
scroll to position [74, 0]
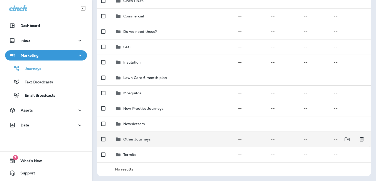
click at [144, 144] on td "Other Journeys" at bounding box center [172, 138] width 123 height 15
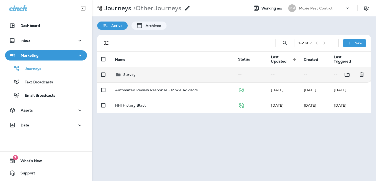
click at [124, 75] on p "Survey" at bounding box center [129, 74] width 13 height 4
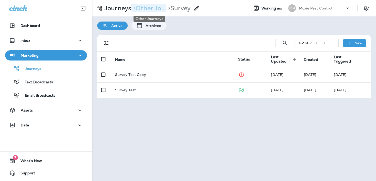
click at [145, 10] on p "> Other Jo..." at bounding box center [148, 8] width 35 height 8
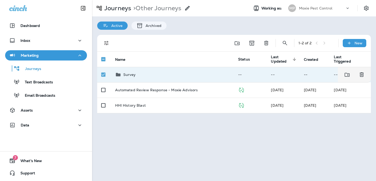
click at [275, 78] on td "--" at bounding box center [283, 74] width 33 height 15
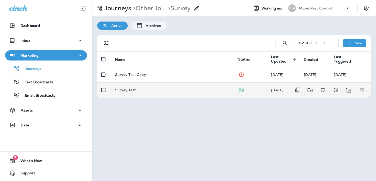
click at [233, 93] on td "Survey Test" at bounding box center [172, 89] width 123 height 15
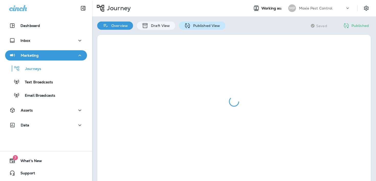
click at [209, 27] on p "Published View" at bounding box center [206, 26] width 30 height 4
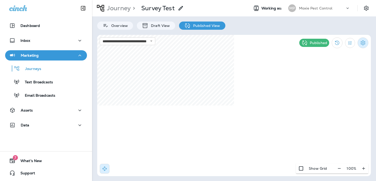
click at [364, 45] on icon "Settings" at bounding box center [363, 43] width 6 height 6
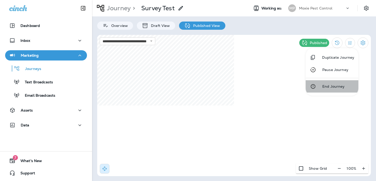
click at [330, 85] on p "End Journey" at bounding box center [332, 86] width 26 height 4
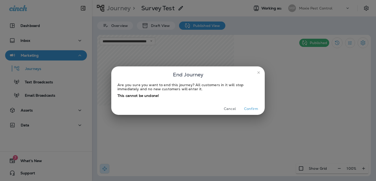
click at [250, 107] on button "Confirm" at bounding box center [250, 109] width 19 height 8
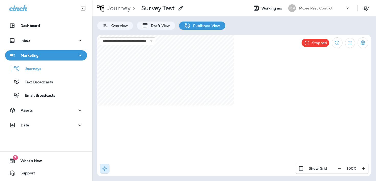
click at [127, 12] on div "Journey > Survey Test" at bounding box center [138, 8] width 92 height 13
click at [120, 10] on p "Journey" at bounding box center [118, 8] width 26 height 8
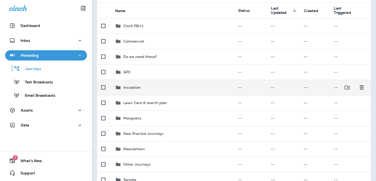
scroll to position [74, 0]
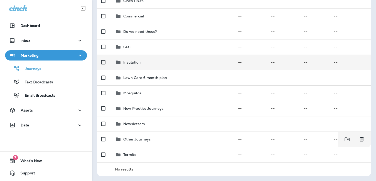
click at [136, 140] on p "Other Journeys" at bounding box center [137, 139] width 28 height 4
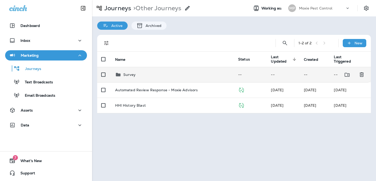
click at [151, 73] on div "Survey" at bounding box center [172, 74] width 115 height 6
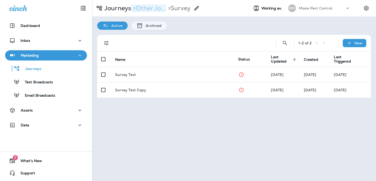
click at [148, 9] on p "> Other Jo..." at bounding box center [148, 8] width 35 height 8
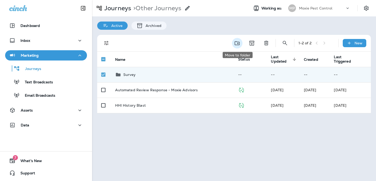
click at [236, 45] on icon "Move to folder" at bounding box center [237, 43] width 6 height 6
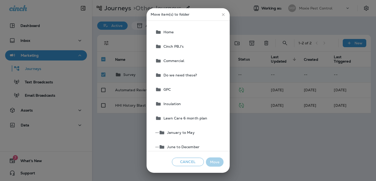
click at [199, 75] on button "Do we need these?" at bounding box center [188, 75] width 70 height 14
click at [218, 159] on button "Move" at bounding box center [215, 161] width 18 height 9
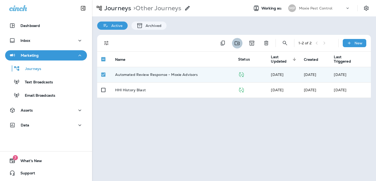
click at [235, 44] on icon "Move to folder" at bounding box center [237, 43] width 6 height 6
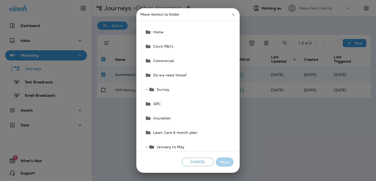
click at [233, 15] on icon "close" at bounding box center [233, 14] width 3 height 3
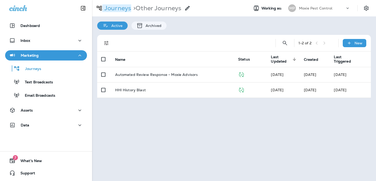
click at [117, 7] on p "Journeys" at bounding box center [116, 8] width 29 height 8
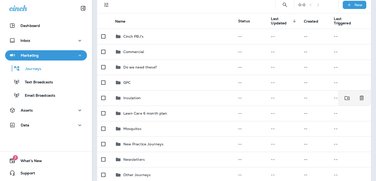
scroll to position [74, 0]
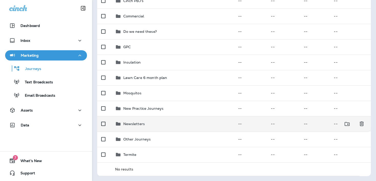
click at [160, 122] on div "Newsletters" at bounding box center [172, 123] width 115 height 6
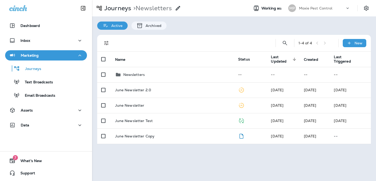
click at [160, 122] on div "June Newsletter Test" at bounding box center [172, 120] width 115 height 4
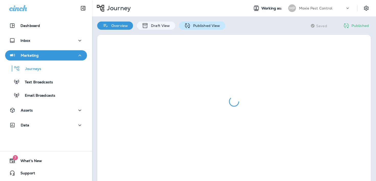
click at [208, 24] on p "Published View" at bounding box center [206, 26] width 30 height 4
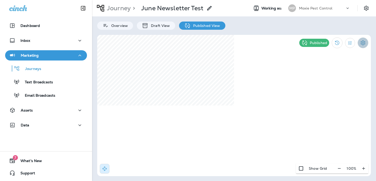
click at [365, 44] on icon "Settings" at bounding box center [363, 43] width 6 height 6
click at [329, 85] on p "End Journey" at bounding box center [332, 86] width 26 height 4
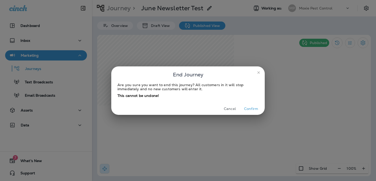
click at [247, 108] on button "Confirm" at bounding box center [250, 109] width 19 height 8
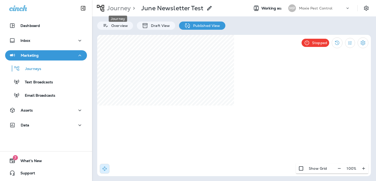
click at [118, 10] on p "Journey" at bounding box center [118, 8] width 26 height 8
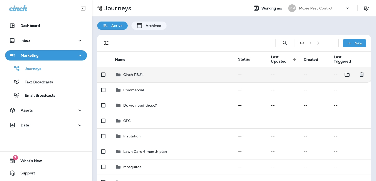
scroll to position [74, 0]
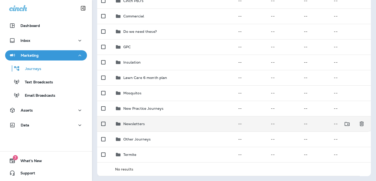
click at [141, 124] on p "Newsletters" at bounding box center [134, 124] width 22 height 4
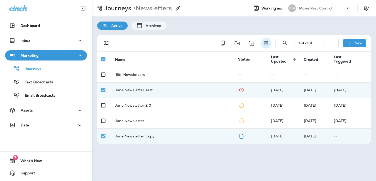
click at [265, 43] on icon "Delete" at bounding box center [266, 43] width 6 height 6
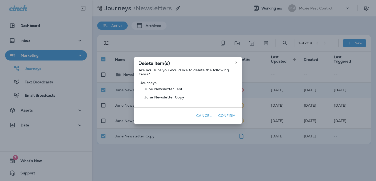
click at [228, 115] on button "Confirm" at bounding box center [226, 116] width 21 height 8
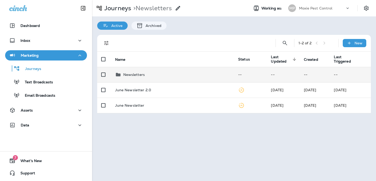
click at [191, 73] on div "Newsletters" at bounding box center [172, 74] width 115 height 6
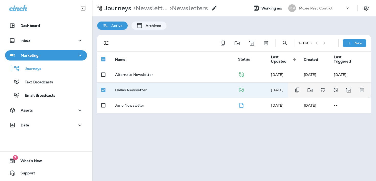
click at [103, 84] on td at bounding box center [104, 89] width 14 height 15
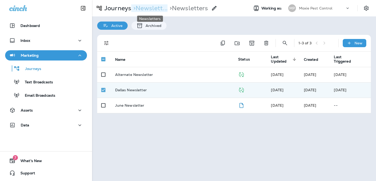
click at [146, 7] on p "> Newslett..." at bounding box center [149, 8] width 36 height 8
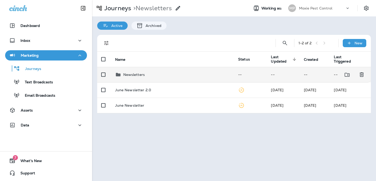
click at [139, 80] on td "Newsletters" at bounding box center [172, 74] width 123 height 15
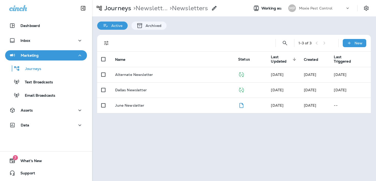
click at [139, 80] on td "Alternate Newsletter" at bounding box center [172, 74] width 123 height 15
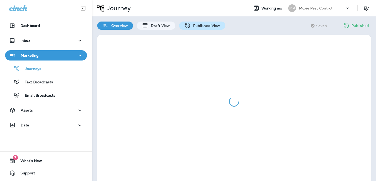
click at [214, 27] on p "Published View" at bounding box center [206, 26] width 30 height 4
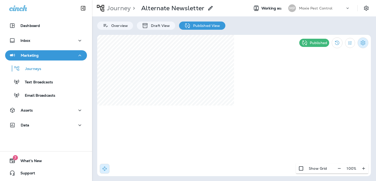
click at [364, 43] on icon "Settings" at bounding box center [363, 43] width 6 height 6
click at [338, 85] on p "End Journey" at bounding box center [332, 86] width 26 height 4
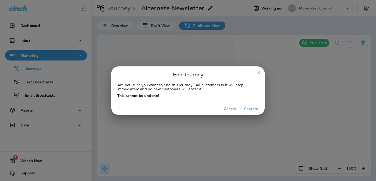
click at [253, 110] on button "Confirm" at bounding box center [250, 109] width 19 height 8
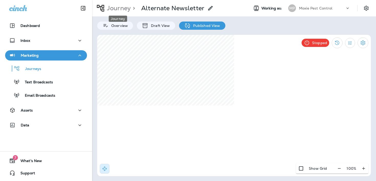
click at [123, 8] on p "Journey" at bounding box center [118, 8] width 26 height 8
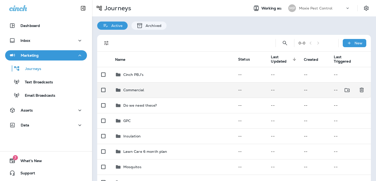
scroll to position [74, 0]
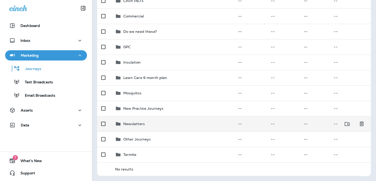
click at [170, 129] on td "Newsletters" at bounding box center [172, 123] width 123 height 15
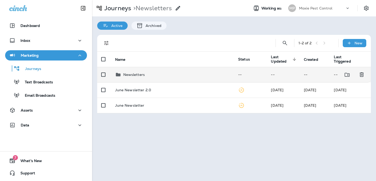
click at [155, 74] on div "Newsletters" at bounding box center [172, 74] width 115 height 6
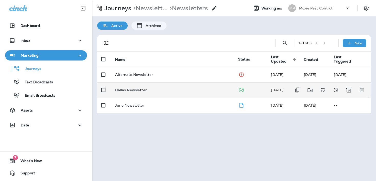
click at [157, 94] on td "Dallas Newsletter" at bounding box center [172, 89] width 123 height 15
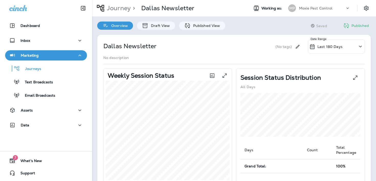
click at [197, 30] on div "Dallas Newsletter (No tags) Last 180 Days Date Range No description Weekly Sess…" at bounding box center [234, 182] width 284 height 304
click at [197, 25] on p "Published View" at bounding box center [206, 26] width 30 height 4
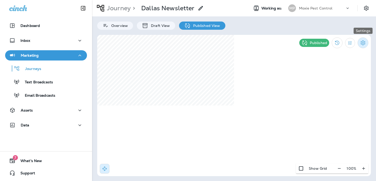
click at [362, 43] on icon "Settings" at bounding box center [363, 42] width 5 height 5
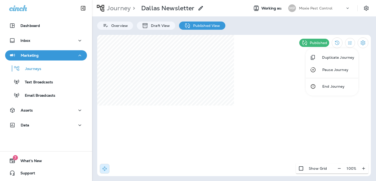
click at [336, 88] on p "End Journey" at bounding box center [332, 86] width 26 height 4
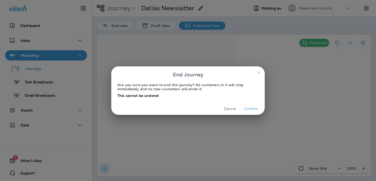
click at [252, 106] on button "Confirm" at bounding box center [250, 109] width 19 height 8
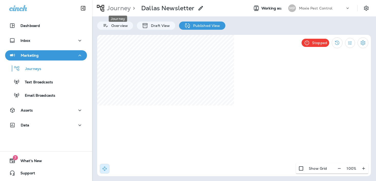
click at [119, 9] on p "Journey" at bounding box center [118, 8] width 26 height 8
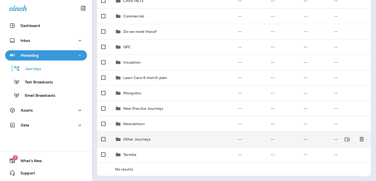
scroll to position [69, 0]
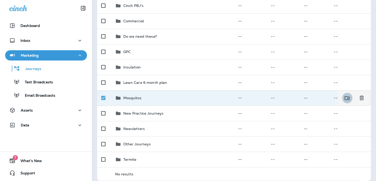
click at [350, 96] on icon "Move to folder" at bounding box center [347, 98] width 6 height 6
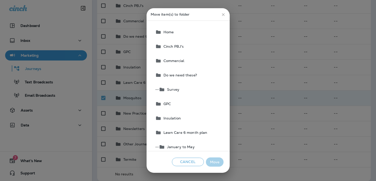
click at [203, 105] on button "GPC" at bounding box center [188, 103] width 70 height 14
click at [218, 160] on button "Move" at bounding box center [215, 161] width 18 height 9
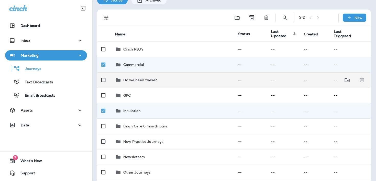
scroll to position [0, 0]
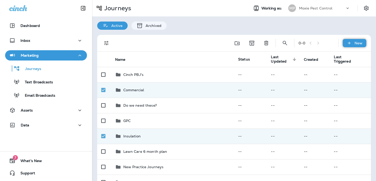
click at [358, 42] on p "New" at bounding box center [359, 43] width 8 height 4
click at [350, 68] on p "New Folder" at bounding box center [348, 67] width 22 height 4
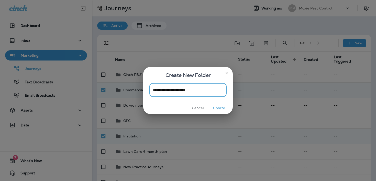
type input "**********"
click at [218, 106] on button "Create" at bounding box center [219, 108] width 19 height 8
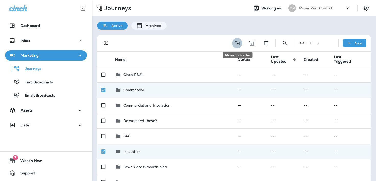
click at [236, 40] on icon "Move to folder" at bounding box center [237, 43] width 6 height 6
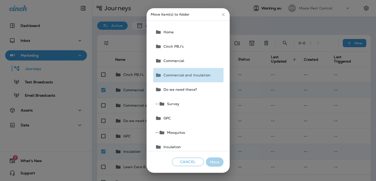
click at [208, 74] on span "Commercial and Insulation" at bounding box center [185, 75] width 49 height 4
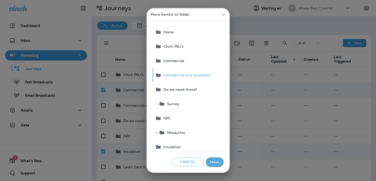
click at [216, 162] on button "Move" at bounding box center [215, 161] width 18 height 9
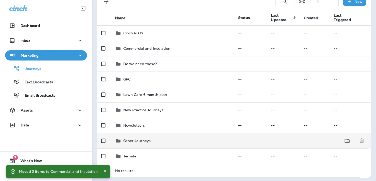
scroll to position [43, 0]
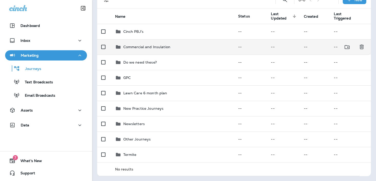
click at [161, 48] on p "Commercial and Insulation" at bounding box center [146, 47] width 47 height 4
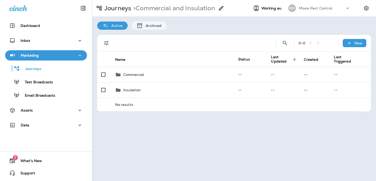
click at [220, 9] on icon at bounding box center [221, 8] width 6 height 6
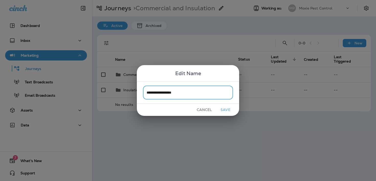
type input "**********"
click at [222, 108] on button "Save" at bounding box center [225, 110] width 19 height 8
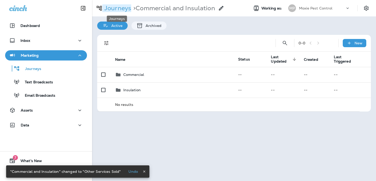
click at [127, 5] on p "Journeys" at bounding box center [116, 8] width 29 height 8
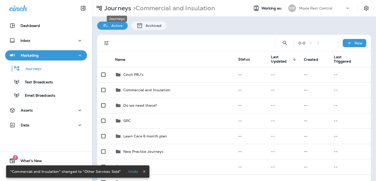
click at [121, 12] on div "Journeys" at bounding box center [116, 17] width 21 height 10
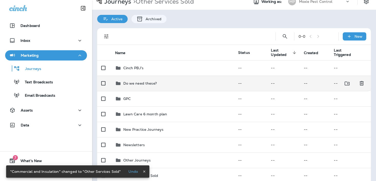
scroll to position [7, 0]
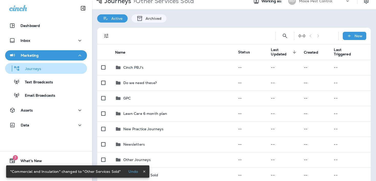
click at [54, 68] on div "Journeys" at bounding box center [46, 68] width 78 height 8
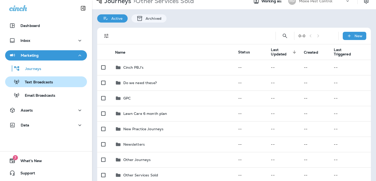
click at [54, 79] on div "Text Broadcasts" at bounding box center [46, 82] width 78 height 8
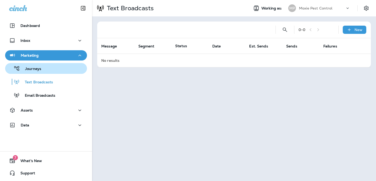
click at [56, 70] on div "Journeys" at bounding box center [46, 68] width 78 height 8
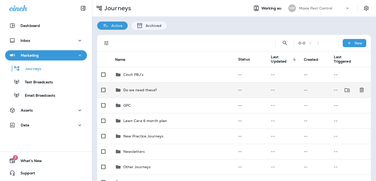
scroll to position [43, 0]
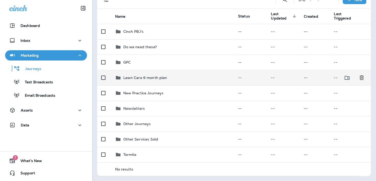
click at [157, 77] on p "Lawn Care 6 month plan" at bounding box center [145, 77] width 44 height 4
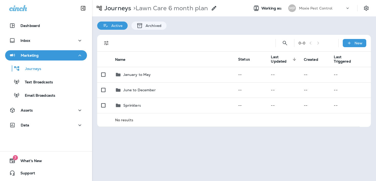
click at [215, 7] on icon at bounding box center [214, 8] width 6 height 6
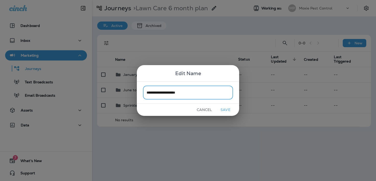
click at [190, 91] on input "**********" at bounding box center [188, 93] width 90 height 14
type input "*********"
click at [232, 113] on div "Cancel Save" at bounding box center [188, 110] width 102 height 12
click at [231, 111] on button "Save" at bounding box center [225, 110] width 19 height 8
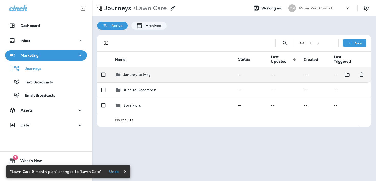
click at [195, 76] on div "January to May" at bounding box center [172, 74] width 115 height 6
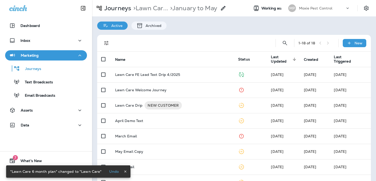
click at [226, 10] on icon at bounding box center [223, 8] width 6 height 6
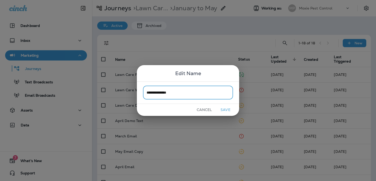
type input "**********"
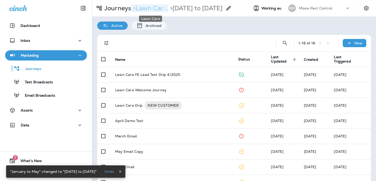
click at [153, 5] on p "> Lawn Car..." at bounding box center [149, 8] width 37 height 8
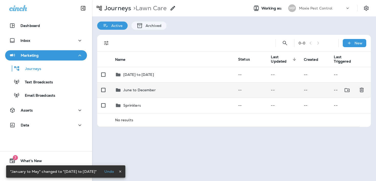
click at [148, 93] on div "June to December" at bounding box center [139, 90] width 32 height 6
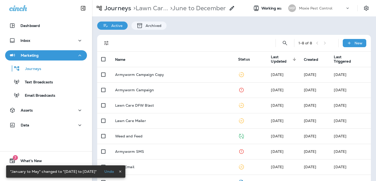
click at [234, 7] on icon at bounding box center [232, 8] width 6 height 6
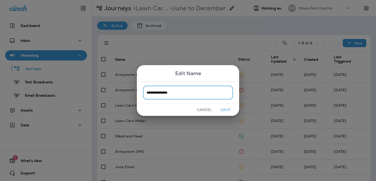
type input "**********"
click at [226, 111] on button "Save" at bounding box center [225, 110] width 19 height 8
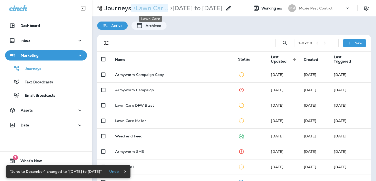
click at [161, 10] on p "> Lawn Car..." at bounding box center [149, 8] width 37 height 8
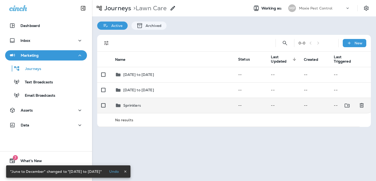
click at [153, 105] on div "Sprinklers" at bounding box center [172, 105] width 115 height 6
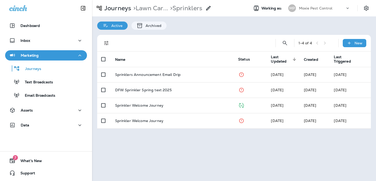
click at [208, 10] on div at bounding box center [206, 8] width 9 height 10
click at [210, 8] on icon at bounding box center [208, 8] width 6 height 6
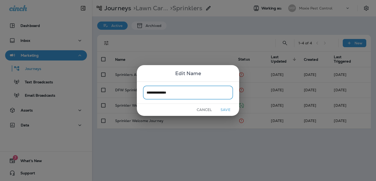
type input "**********"
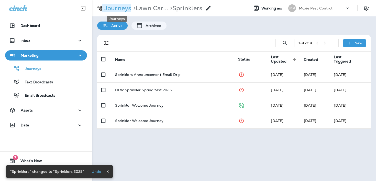
click at [120, 9] on p "Journeys" at bounding box center [116, 8] width 29 height 8
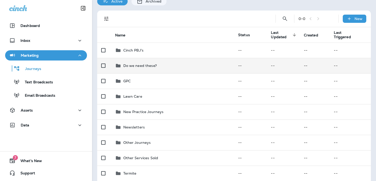
scroll to position [43, 0]
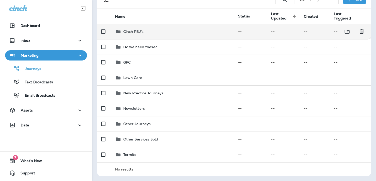
click at [170, 30] on div "Cinch PBJ's" at bounding box center [172, 31] width 115 height 6
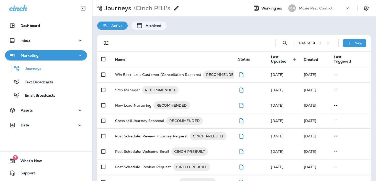
click at [178, 9] on icon at bounding box center [176, 8] width 6 height 6
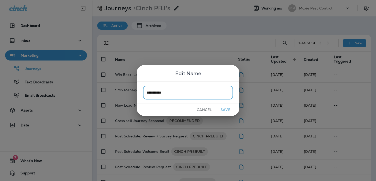
click at [168, 93] on input "**********" at bounding box center [188, 93] width 90 height 14
click at [158, 93] on input "**********" at bounding box center [188, 93] width 90 height 14
type input "**********"
click at [228, 105] on div "Cancel Save" at bounding box center [188, 110] width 102 height 12
click at [228, 111] on button "Save" at bounding box center [225, 110] width 19 height 8
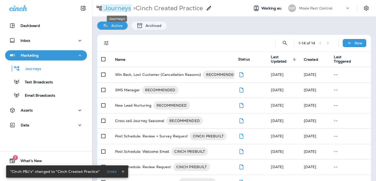
click at [111, 5] on p "Journeys" at bounding box center [116, 8] width 29 height 8
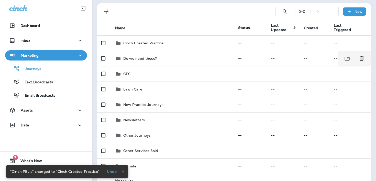
scroll to position [43, 0]
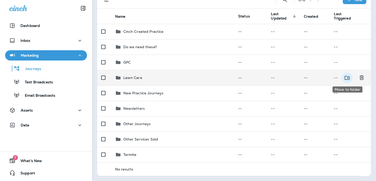
click at [347, 76] on icon "Move to folder" at bounding box center [347, 78] width 5 height 4
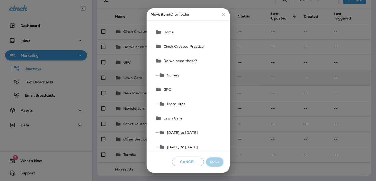
click at [222, 13] on icon "close" at bounding box center [223, 14] width 5 height 5
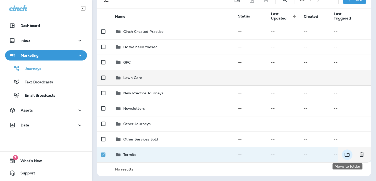
click at [350, 156] on icon "Move to folder" at bounding box center [347, 154] width 6 height 6
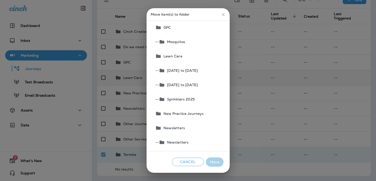
scroll to position [165, 0]
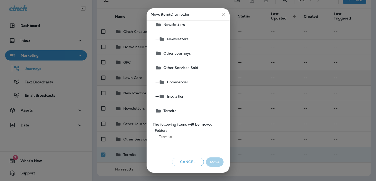
click at [183, 65] on span "Other Services Sold" at bounding box center [179, 67] width 37 height 4
click at [216, 161] on button "Move" at bounding box center [215, 161] width 18 height 9
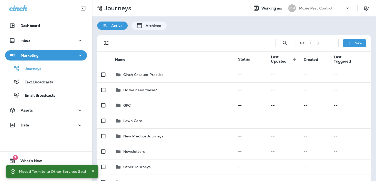
scroll to position [28, 0]
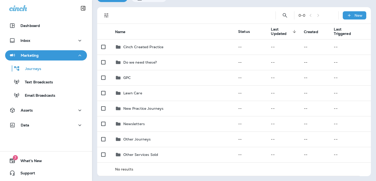
click at [75, 58] on div "Marketing" at bounding box center [46, 55] width 74 height 6
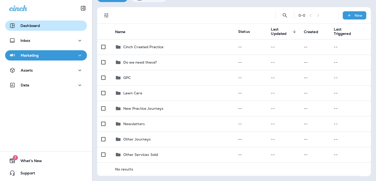
click at [65, 25] on div "Dashboard" at bounding box center [46, 26] width 74 height 6
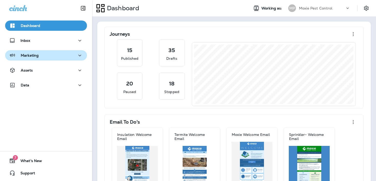
click at [59, 54] on div "Marketing" at bounding box center [46, 55] width 74 height 6
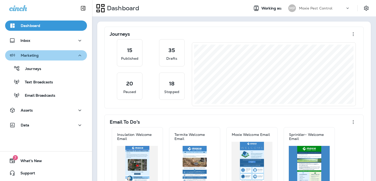
click at [59, 54] on div "Marketing" at bounding box center [46, 55] width 74 height 6
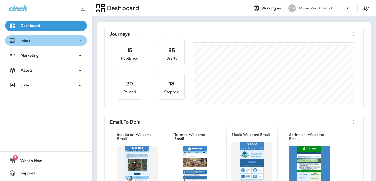
click at [56, 38] on div "Inbox" at bounding box center [46, 40] width 74 height 6
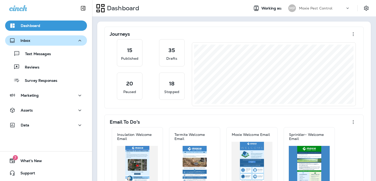
click at [54, 41] on div "Inbox" at bounding box center [46, 40] width 74 height 6
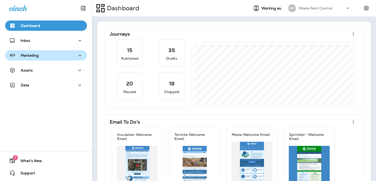
click at [49, 57] on div "Marketing" at bounding box center [46, 55] width 74 height 6
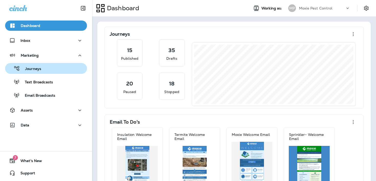
click at [47, 67] on div "Journeys" at bounding box center [46, 68] width 78 height 8
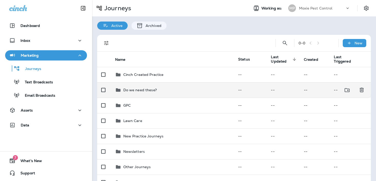
scroll to position [28, 0]
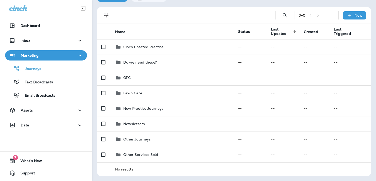
click at [74, 57] on div "Marketing" at bounding box center [46, 55] width 74 height 6
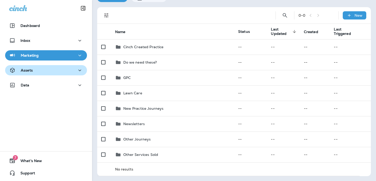
click at [69, 67] on button "Assets" at bounding box center [46, 70] width 82 height 10
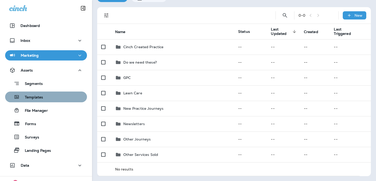
click at [61, 97] on div "Templates" at bounding box center [46, 97] width 78 height 8
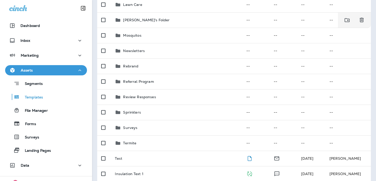
scroll to position [198, 0]
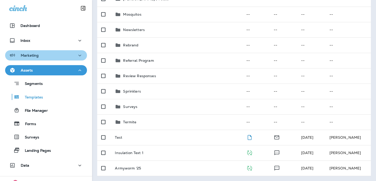
click at [46, 52] on div "Marketing" at bounding box center [46, 55] width 74 height 6
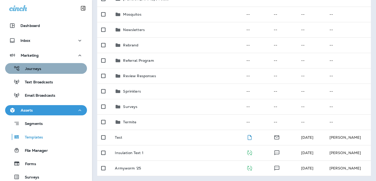
click at [41, 65] on div "Journeys" at bounding box center [46, 68] width 78 height 8
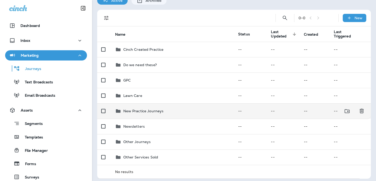
scroll to position [28, 0]
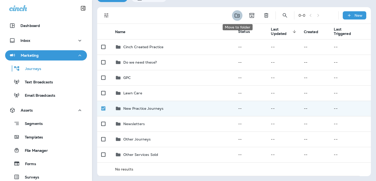
click at [238, 15] on icon "Move to folder" at bounding box center [237, 15] width 6 height 6
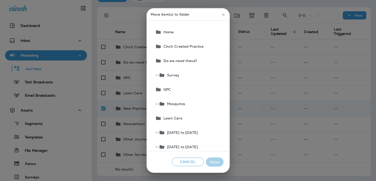
click at [202, 49] on button "Cinch Created Practice" at bounding box center [188, 46] width 70 height 14
click at [217, 158] on button "Move" at bounding box center [215, 161] width 18 height 9
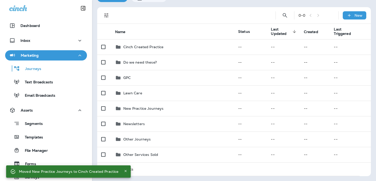
scroll to position [12, 0]
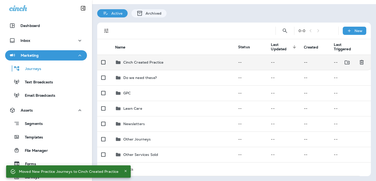
click at [187, 66] on td "Cinch Created Practice" at bounding box center [172, 61] width 123 height 15
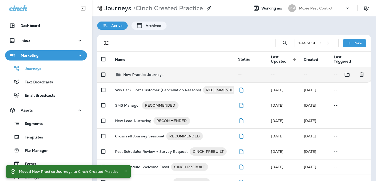
click at [252, 75] on td "--" at bounding box center [250, 74] width 33 height 15
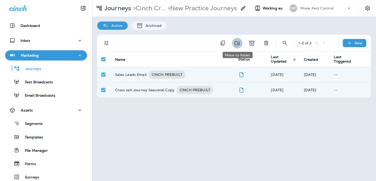
click at [236, 41] on icon "Move to folder" at bounding box center [237, 43] width 5 height 4
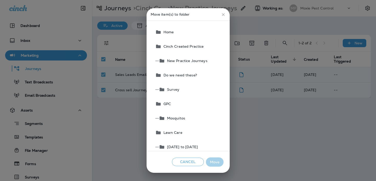
click at [203, 48] on button "Cinch Created Practice" at bounding box center [188, 46] width 70 height 14
click at [218, 161] on button "Move" at bounding box center [215, 161] width 18 height 9
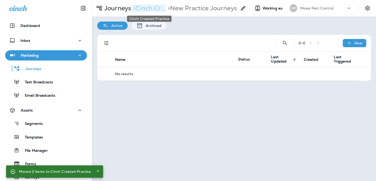
click at [158, 12] on p "> Cinch Cr..." at bounding box center [148, 8] width 35 height 8
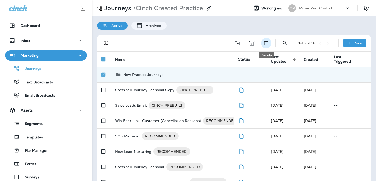
click at [269, 42] on icon "Delete" at bounding box center [266, 43] width 6 height 6
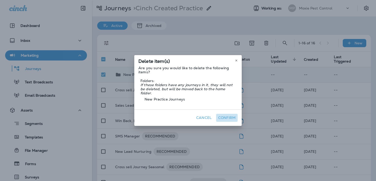
click at [229, 115] on button "Confirm" at bounding box center [226, 118] width 21 height 8
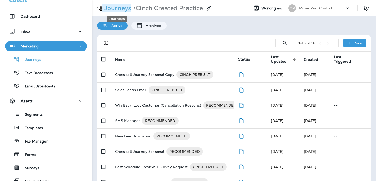
click at [109, 7] on p "Journeys" at bounding box center [116, 8] width 29 height 8
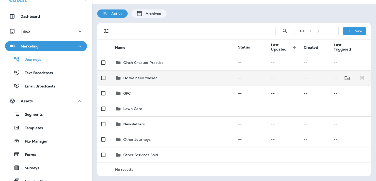
scroll to position [12, 0]
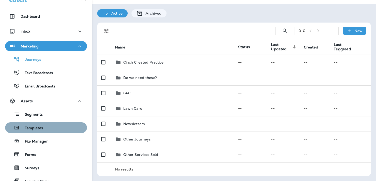
click at [64, 128] on div "Templates" at bounding box center [46, 128] width 78 height 8
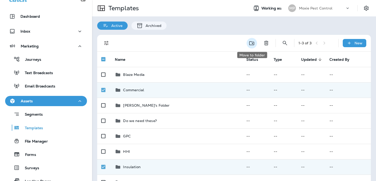
click at [252, 42] on icon "Move to folder" at bounding box center [252, 43] width 6 height 6
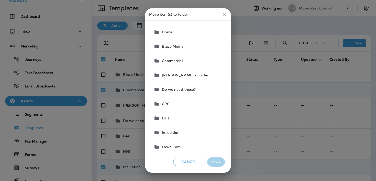
click at [222, 13] on icon "close" at bounding box center [224, 14] width 5 height 5
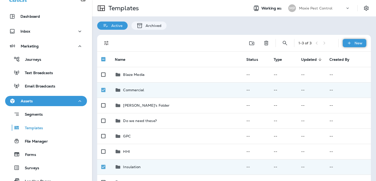
click at [359, 43] on p "New" at bounding box center [359, 43] width 8 height 4
click at [347, 71] on li "New Folder" at bounding box center [350, 68] width 43 height 12
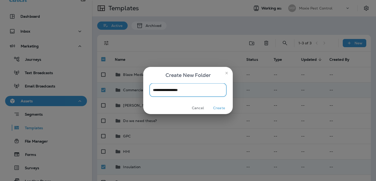
type input "**********"
click at [218, 108] on button "Create" at bounding box center [219, 108] width 19 height 8
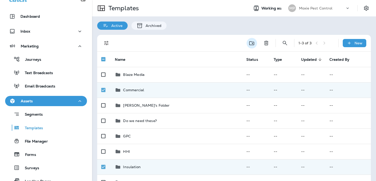
click at [254, 41] on icon "Move to folder" at bounding box center [251, 43] width 5 height 4
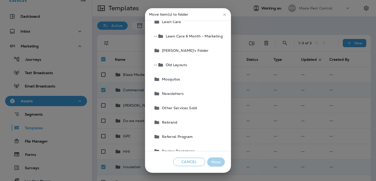
scroll to position [143, 0]
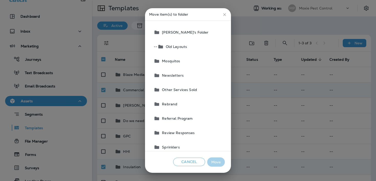
click at [194, 92] on span "Other Services Sold" at bounding box center [178, 89] width 37 height 4
click at [219, 161] on button "Move" at bounding box center [216, 161] width 18 height 9
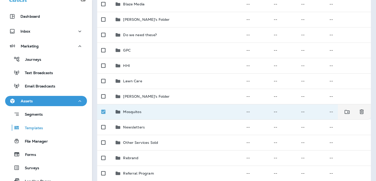
scroll to position [0, 0]
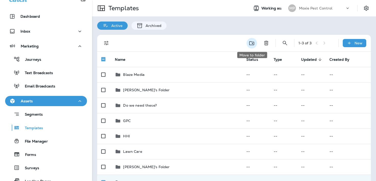
click at [249, 46] on icon "Move to folder" at bounding box center [252, 43] width 6 height 6
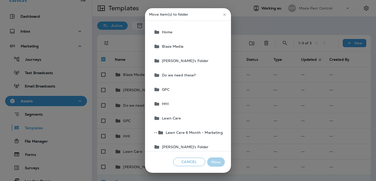
scroll to position [1, 0]
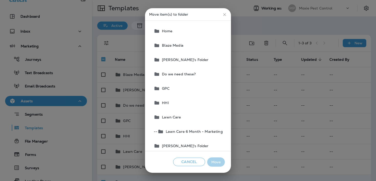
click at [198, 89] on button "GPC" at bounding box center [188, 88] width 73 height 14
click at [218, 161] on button "Move" at bounding box center [216, 161] width 18 height 9
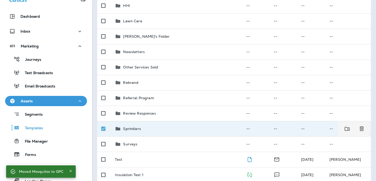
scroll to position [0, 0]
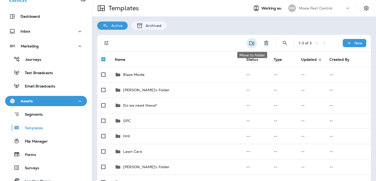
click at [252, 43] on icon "Move to folder" at bounding box center [251, 43] width 5 height 4
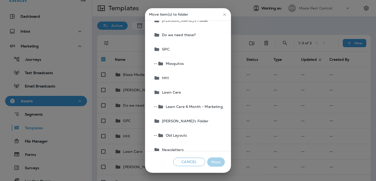
scroll to position [41, 0]
click at [189, 93] on button "Lawn Care" at bounding box center [188, 91] width 73 height 14
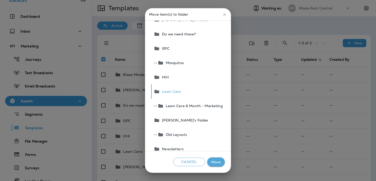
click at [213, 160] on button "Move" at bounding box center [216, 161] width 18 height 9
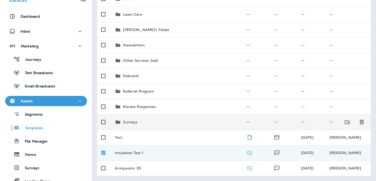
scroll to position [0, 0]
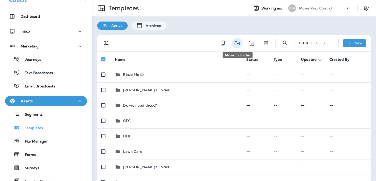
click at [238, 46] on icon "Move to folder" at bounding box center [237, 43] width 6 height 6
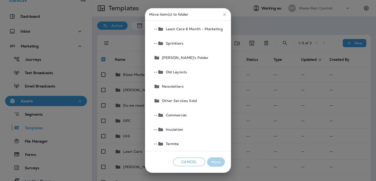
scroll to position [141, 0]
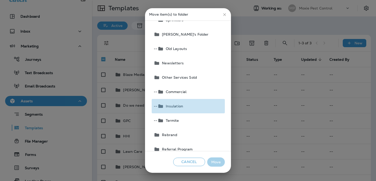
click at [208, 104] on button "-- Insulation" at bounding box center [188, 106] width 73 height 14
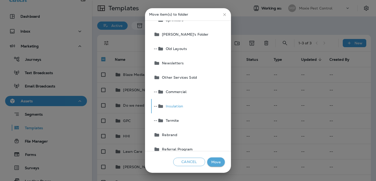
click at [217, 160] on button "Move" at bounding box center [216, 161] width 18 height 9
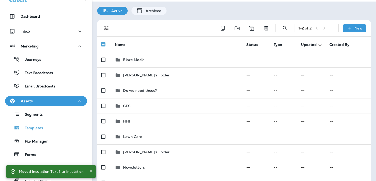
scroll to position [0, 0]
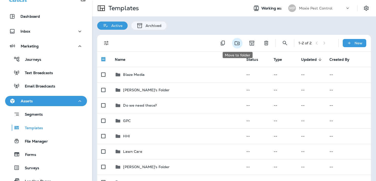
click at [236, 45] on icon "Move to folder" at bounding box center [237, 43] width 5 height 4
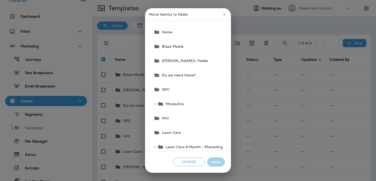
scroll to position [32, 0]
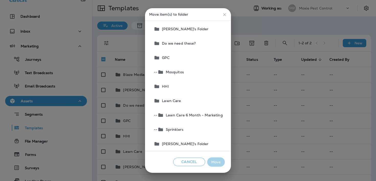
click at [206, 102] on button "Lawn Care" at bounding box center [188, 100] width 73 height 14
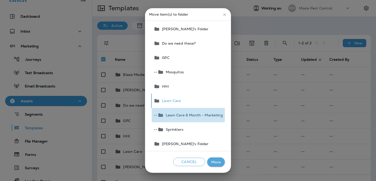
click at [204, 118] on button "-- Lawn Care 6 Month - Marketing" at bounding box center [188, 115] width 73 height 14
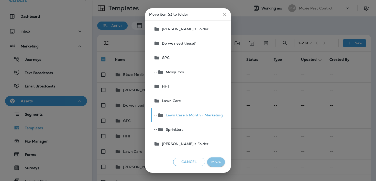
click at [216, 159] on button "Move" at bounding box center [216, 161] width 18 height 9
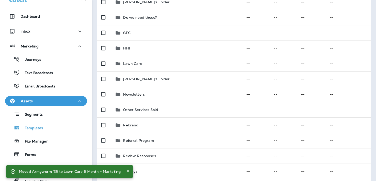
scroll to position [106, 0]
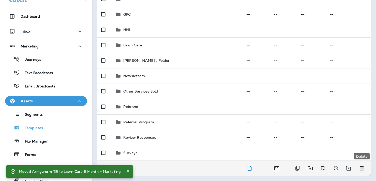
click at [364, 169] on icon "Delete" at bounding box center [362, 168] width 6 height 6
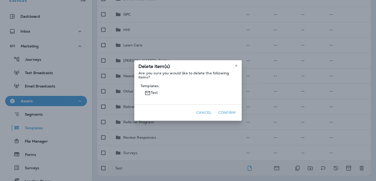
click at [230, 114] on button "Confirm" at bounding box center [226, 112] width 21 height 8
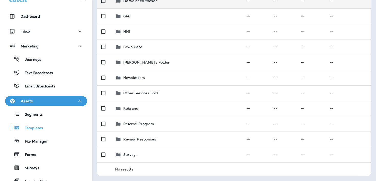
scroll to position [0, 0]
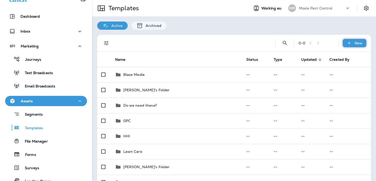
click at [356, 42] on p "New" at bounding box center [359, 43] width 8 height 4
click at [351, 56] on li "New Template" at bounding box center [350, 56] width 43 height 12
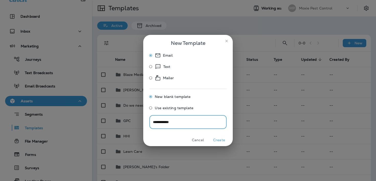
type input "**********"
click at [224, 138] on button "Create" at bounding box center [219, 140] width 19 height 8
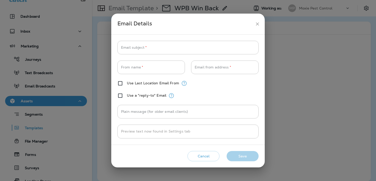
type input "**********"
click at [257, 22] on icon "close" at bounding box center [257, 23] width 5 height 5
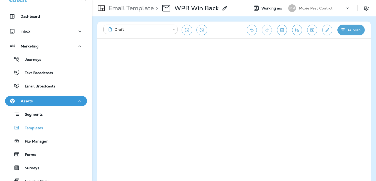
click at [131, 14] on div "Email Template > WPB Win Back" at bounding box center [160, 8] width 136 height 14
click at [131, 10] on p "Email Template" at bounding box center [129, 8] width 47 height 8
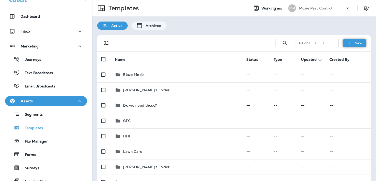
click at [362, 41] on div "New" at bounding box center [355, 43] width 24 height 8
click at [359, 59] on li "New Template" at bounding box center [350, 56] width 43 height 12
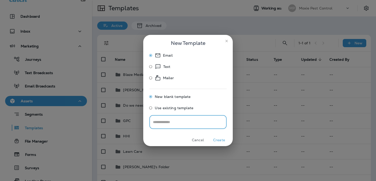
click at [160, 66] on icon at bounding box center [158, 66] width 5 height 5
click at [173, 122] on input "text" at bounding box center [187, 122] width 77 height 14
type input "**********"
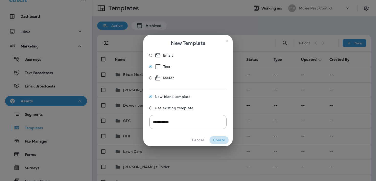
click at [219, 140] on button "Create" at bounding box center [219, 140] width 19 height 8
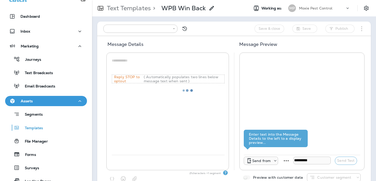
type input "**********"
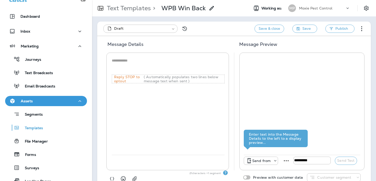
click at [159, 60] on textarea at bounding box center [168, 65] width 113 height 15
paste textarea "**********"
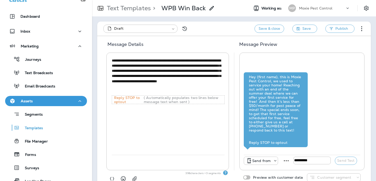
drag, startPoint x: 139, startPoint y: 61, endPoint x: 120, endPoint y: 62, distance: 18.7
click at [120, 62] on textarea "**********" at bounding box center [168, 76] width 113 height 36
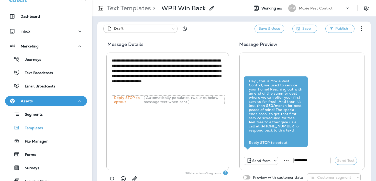
scroll to position [13, 0]
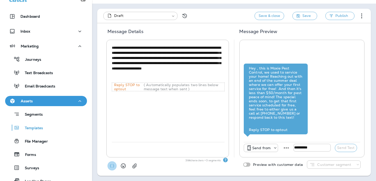
click at [112, 164] on icon "button" at bounding box center [111, 165] width 5 height 5
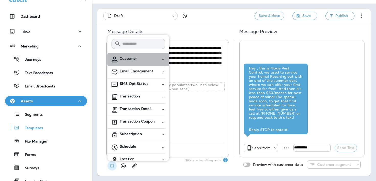
click at [133, 60] on span "Customer" at bounding box center [128, 58] width 17 height 4
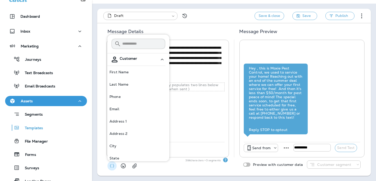
click at [128, 73] on p "First Name" at bounding box center [118, 72] width 19 height 4
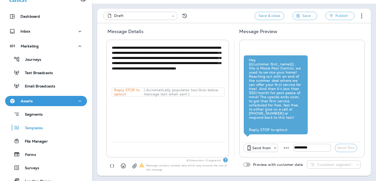
click at [165, 48] on textarea "**********" at bounding box center [168, 65] width 113 height 41
type textarea "**********"
click at [279, 17] on button "Save & close" at bounding box center [270, 16] width 30 height 8
type input "*"
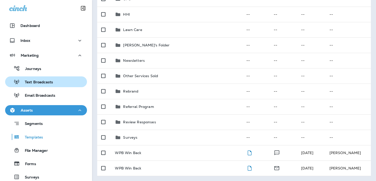
scroll to position [65, 0]
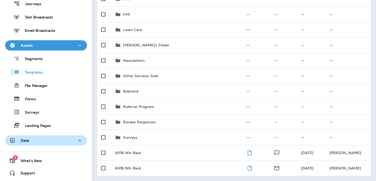
click at [32, 143] on div "Data" at bounding box center [46, 140] width 74 height 6
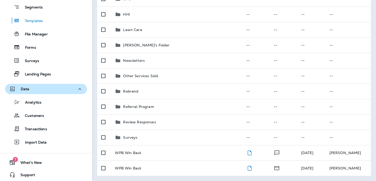
scroll to position [117, 0]
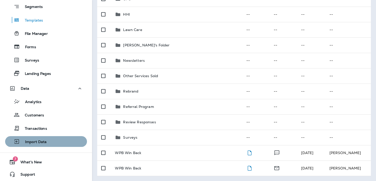
click at [32, 143] on p "Import Data" at bounding box center [33, 141] width 27 height 5
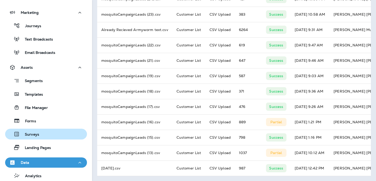
scroll to position [32, 0]
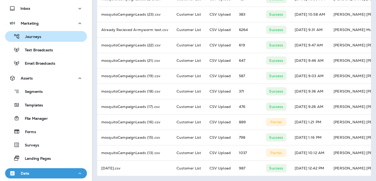
click at [44, 37] on div "Journeys" at bounding box center [46, 36] width 78 height 8
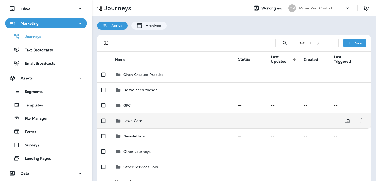
scroll to position [12, 0]
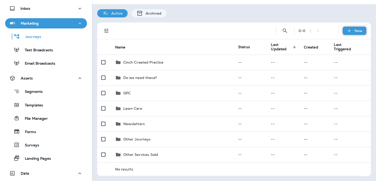
click at [360, 34] on div "New" at bounding box center [355, 31] width 24 height 8
click at [187, 39] on th "Name" at bounding box center [172, 46] width 123 height 15
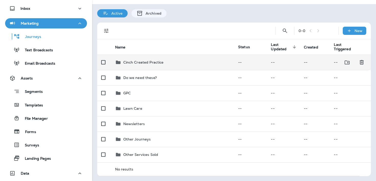
click at [156, 64] on p "Cinch Created Practice" at bounding box center [143, 62] width 40 height 4
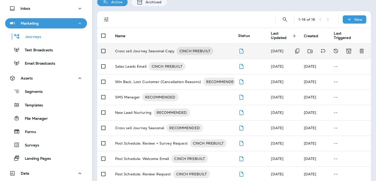
scroll to position [24, 0]
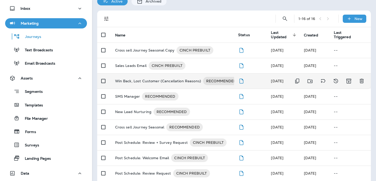
click at [150, 80] on p "Win Back, Lost Customer (Cancellation Reasons)" at bounding box center [158, 81] width 86 height 8
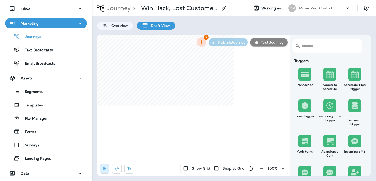
click at [260, 168] on icon "button" at bounding box center [261, 168] width 5 height 5
click at [260, 168] on button "button" at bounding box center [263, 167] width 9 height 9
click at [260, 168] on button "button" at bounding box center [264, 167] width 9 height 9
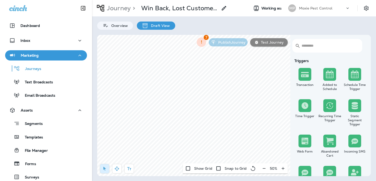
scroll to position [32, 0]
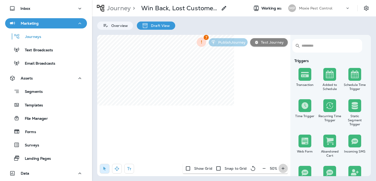
click at [282, 168] on icon "button" at bounding box center [283, 168] width 3 height 3
click at [118, 165] on button "button" at bounding box center [117, 168] width 10 height 10
click at [284, 167] on icon "button" at bounding box center [282, 168] width 5 height 5
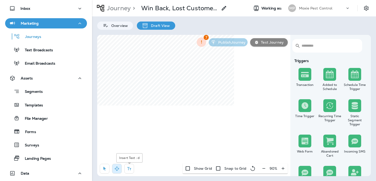
click at [129, 167] on icon "button" at bounding box center [129, 168] width 5 height 5
click at [193, 119] on div "rdw-wrapper" at bounding box center [225, 116] width 89 height 11
click at [261, 139] on span "Apply" at bounding box center [262, 139] width 9 height 4
click at [106, 167] on icon "button" at bounding box center [104, 168] width 5 height 5
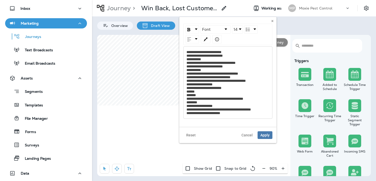
click at [187, 118] on div "**********" at bounding box center [227, 82] width 89 height 72
drag, startPoint x: 259, startPoint y: 62, endPoint x: 182, endPoint y: 63, distance: 76.2
click at [182, 63] on div "**********" at bounding box center [227, 72] width 97 height 110
click at [186, 102] on div "**********" at bounding box center [227, 82] width 83 height 64
click at [187, 102] on span "**********" at bounding box center [218, 82] width 64 height 64
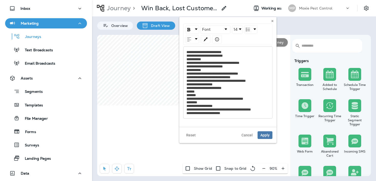
click at [187, 99] on span "**********" at bounding box center [218, 82] width 64 height 64
click at [187, 102] on span "**********" at bounding box center [218, 82] width 64 height 64
click at [264, 136] on span "Apply" at bounding box center [264, 135] width 9 height 4
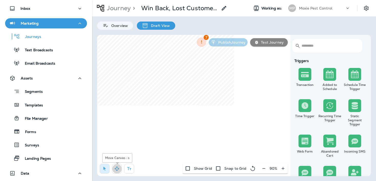
click at [113, 167] on button "button" at bounding box center [117, 168] width 10 height 10
click at [213, 49] on div "​ ​ Triggers Transaction Added to Schedule Schedule Time Trigger Time Trigger R…" at bounding box center [234, 105] width 274 height 141
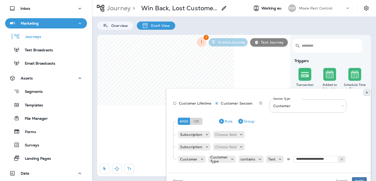
click at [367, 93] on icon at bounding box center [366, 92] width 3 height 3
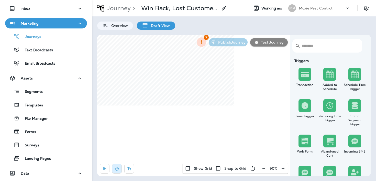
click at [364, 94] on div "​ ​ Triggers Transaction Added to Schedule Schedule Time Trigger Time Trigger R…" at bounding box center [234, 105] width 274 height 141
click at [126, 167] on button "button" at bounding box center [129, 168] width 10 height 10
click at [195, 92] on div "rdw-editor" at bounding box center [223, 92] width 83 height 4
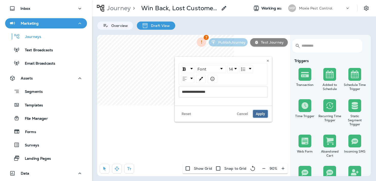
click at [261, 116] on button "Apply" at bounding box center [260, 114] width 15 height 8
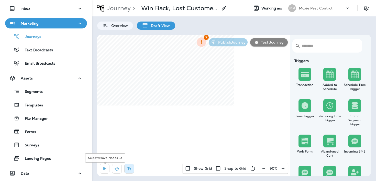
click at [104, 170] on icon "button" at bounding box center [104, 168] width 5 height 5
click at [118, 166] on icon "button" at bounding box center [116, 168] width 5 height 5
click at [104, 170] on icon "button" at bounding box center [104, 168] width 5 height 5
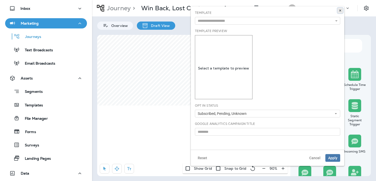
click at [341, 9] on icon at bounding box center [340, 10] width 3 height 3
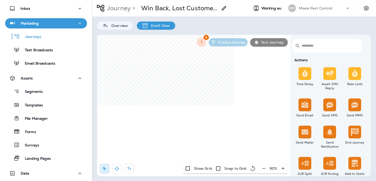
scroll to position [173, 0]
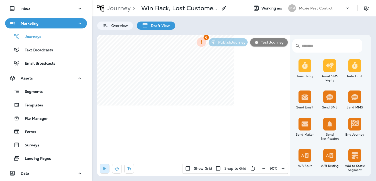
click at [332, 98] on img at bounding box center [330, 97] width 8 height 8
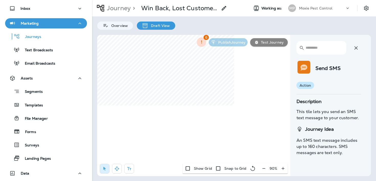
click at [358, 46] on icon "button" at bounding box center [356, 48] width 6 height 6
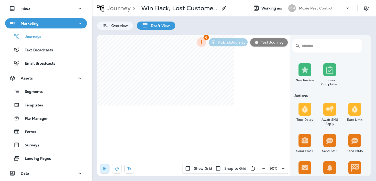
scroll to position [144, 0]
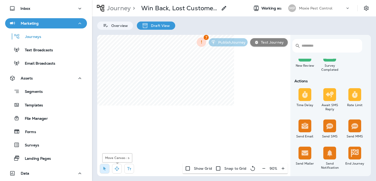
click at [118, 168] on icon "button" at bounding box center [117, 168] width 4 height 4
click at [108, 168] on button "button" at bounding box center [105, 168] width 10 height 10
click at [172, 81] on label "Yes" at bounding box center [193, 81] width 63 height 4
click at [168, 86] on label "No" at bounding box center [193, 88] width 63 height 4
click at [217, 107] on span "Apply" at bounding box center [217, 107] width 9 height 4
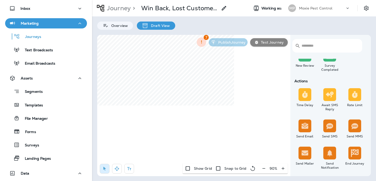
select select "***"
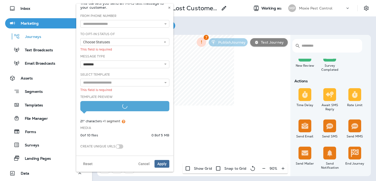
scroll to position [15, 0]
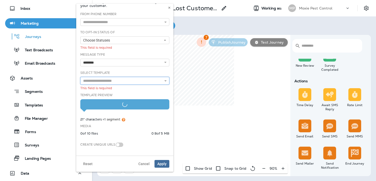
click at [116, 81] on input "text" at bounding box center [124, 81] width 89 height 8
type input "**********"
click at [117, 90] on div "**********" at bounding box center [124, 81] width 93 height 22
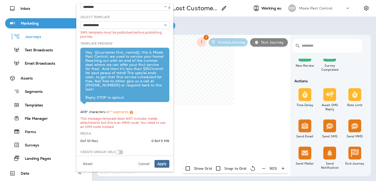
scroll to position [72, 0]
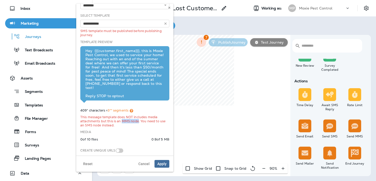
drag, startPoint x: 122, startPoint y: 117, endPoint x: 138, endPoint y: 117, distance: 16.1
click at [138, 117] on div "This message template does NOT includes media attachments but this is an MMS no…" at bounding box center [124, 121] width 89 height 12
click at [142, 161] on button "Cancel" at bounding box center [144, 164] width 17 height 8
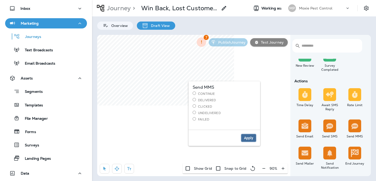
click at [247, 139] on span "Apply" at bounding box center [248, 138] width 9 height 4
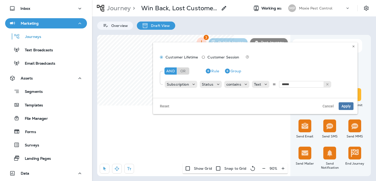
click at [328, 110] on div "Reset Cancel Apply" at bounding box center [255, 106] width 205 height 16
click at [331, 106] on span "Cancel" at bounding box center [328, 106] width 11 height 4
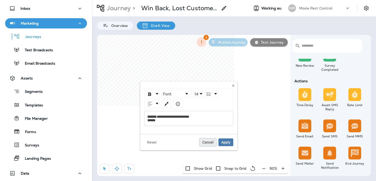
click at [215, 141] on button "Cancel" at bounding box center [208, 142] width 17 height 8
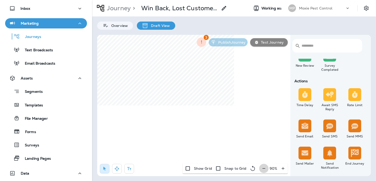
click at [264, 169] on icon "button" at bounding box center [263, 168] width 5 height 5
click at [264, 169] on icon "button" at bounding box center [264, 168] width 5 height 5
click at [264, 169] on icon "button" at bounding box center [263, 168] width 5 height 5
click at [264, 169] on div "50 %" at bounding box center [273, 168] width 28 height 10
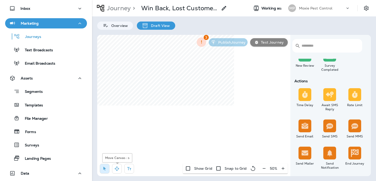
click at [120, 168] on button "button" at bounding box center [117, 168] width 10 height 10
click at [168, 112] on html "Dashboard Inbox Marketing Journeys Text Broadcasts Email Broadcasts Assets Segm…" at bounding box center [188, 56] width 376 height 112
click at [106, 168] on icon "button" at bounding box center [104, 168] width 5 height 5
click at [231, 171] on div "​ ​ Triggers Transaction Added to Schedule Schedule Time Trigger Time Trigger R…" at bounding box center [234, 105] width 274 height 141
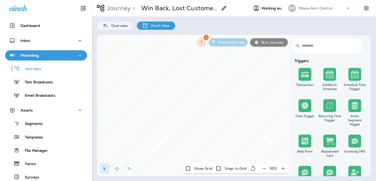
scroll to position [144, 0]
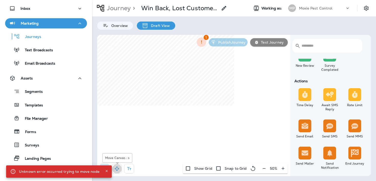
click at [117, 165] on button "button" at bounding box center [117, 168] width 10 height 10
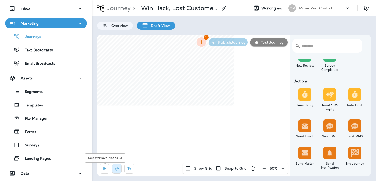
click at [105, 169] on icon "button" at bounding box center [104, 168] width 5 height 5
click at [127, 168] on icon "button" at bounding box center [129, 168] width 5 height 5
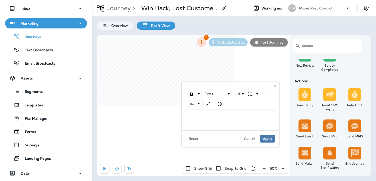
click at [201, 114] on div "rdw-wrapper" at bounding box center [230, 116] width 89 height 11
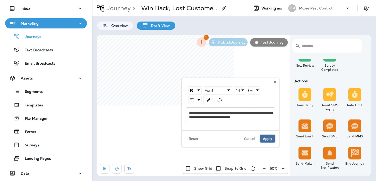
click at [268, 138] on span "Apply" at bounding box center [267, 139] width 9 height 4
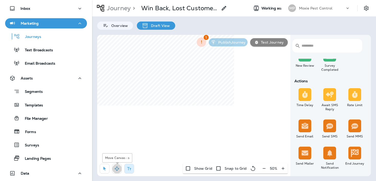
click at [116, 169] on icon "button" at bounding box center [116, 168] width 5 height 5
click at [103, 169] on icon "button" at bounding box center [104, 168] width 5 height 5
click at [118, 166] on icon "button" at bounding box center [116, 168] width 5 height 5
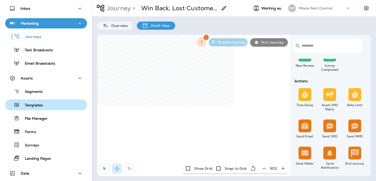
click at [35, 102] on div "Templates" at bounding box center [25, 105] width 36 height 8
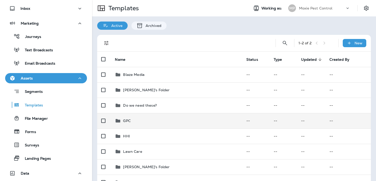
scroll to position [122, 0]
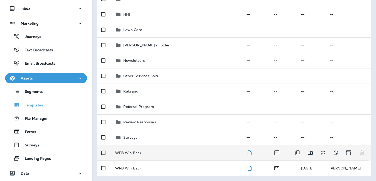
click at [133, 157] on td "WPB Win Back" at bounding box center [176, 152] width 131 height 15
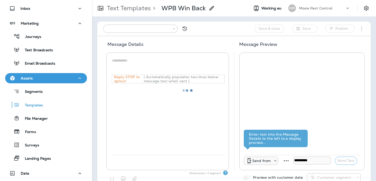
type input "**********"
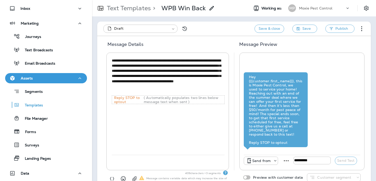
click at [143, 81] on textarea "**********" at bounding box center [168, 76] width 113 height 36
drag, startPoint x: 131, startPoint y: 87, endPoint x: 110, endPoint y: 87, distance: 21.2
click at [110, 87] on div "**********" at bounding box center [167, 110] width 123 height 117
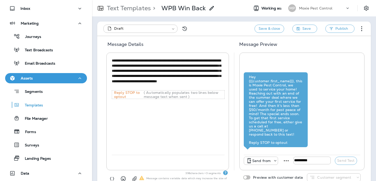
click at [118, 87] on textarea "**********" at bounding box center [168, 73] width 113 height 31
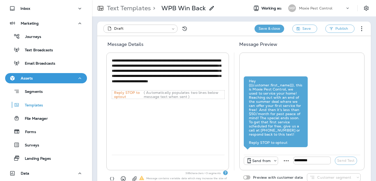
type textarea "**********"
click at [269, 26] on button "Save & close" at bounding box center [270, 29] width 30 height 8
type input "*"
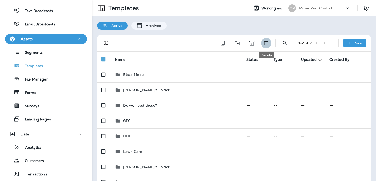
click at [266, 44] on icon "Delete" at bounding box center [266, 43] width 4 height 4
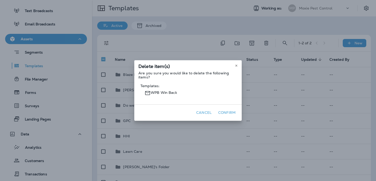
click at [226, 113] on button "Confirm" at bounding box center [226, 112] width 21 height 8
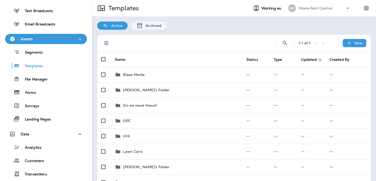
click at [336, 5] on div "Moxie Pest Control" at bounding box center [322, 8] width 46 height 8
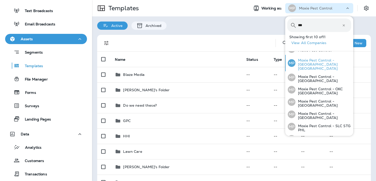
scroll to position [37, 0]
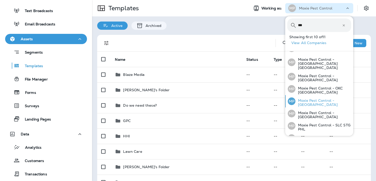
type input "***"
click at [316, 98] on p "Moxie Pest Control - [GEOGRAPHIC_DATA]" at bounding box center [323, 102] width 56 height 8
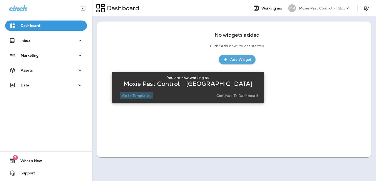
click at [134, 95] on p "Go to Templates" at bounding box center [136, 95] width 29 height 4
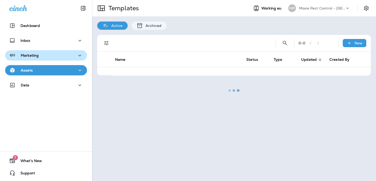
click at [35, 53] on p "Marketing" at bounding box center [30, 55] width 18 height 4
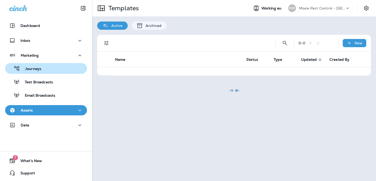
click at [36, 70] on p "Journeys" at bounding box center [30, 69] width 21 height 5
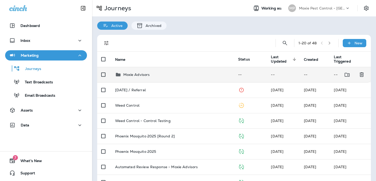
click at [160, 74] on div "Moxie Advisors" at bounding box center [172, 74] width 115 height 6
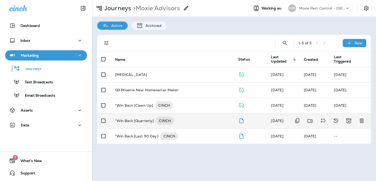
click at [123, 121] on p "*Win Back [Quarterly]" at bounding box center [134, 120] width 39 height 8
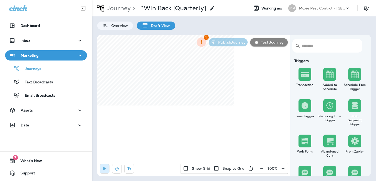
click at [118, 7] on p "Journey" at bounding box center [118, 8] width 26 height 8
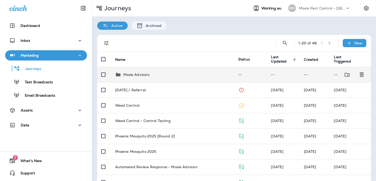
click at [144, 76] on p "Moxie Advisors" at bounding box center [136, 74] width 27 height 4
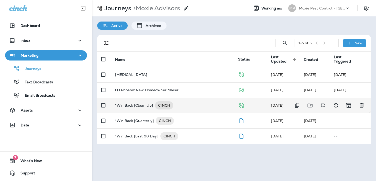
click at [139, 106] on p "*Win Back [Clean Up]" at bounding box center [134, 105] width 38 height 8
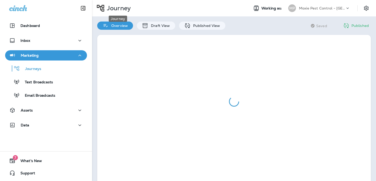
click at [121, 10] on p "Journey" at bounding box center [118, 8] width 26 height 8
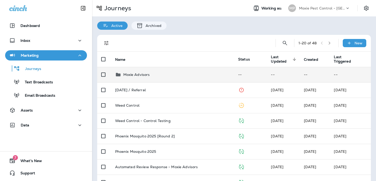
click at [129, 72] on p "Moxie Advisors" at bounding box center [136, 74] width 27 height 4
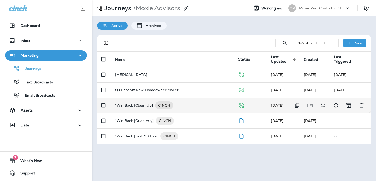
click at [116, 105] on p "*Win Back [Clean Up]" at bounding box center [134, 105] width 38 height 8
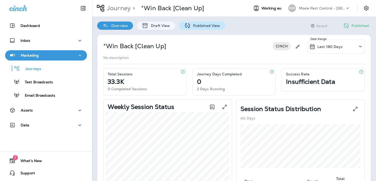
click at [182, 26] on div "Published View" at bounding box center [202, 25] width 46 height 8
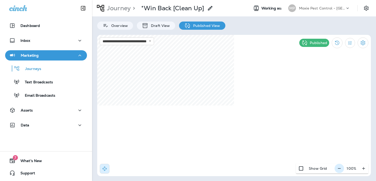
click at [341, 168] on icon "button" at bounding box center [339, 168] width 3 height 0
click at [341, 168] on icon "button" at bounding box center [341, 168] width 3 height 0
click at [117, 9] on p "Journey" at bounding box center [118, 8] width 26 height 8
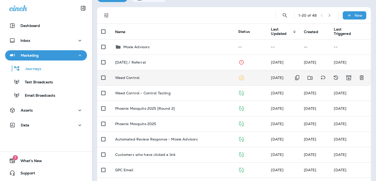
scroll to position [34, 0]
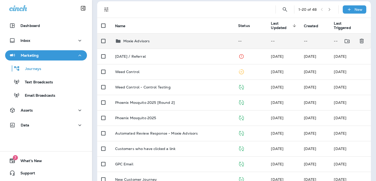
click at [163, 38] on div "Moxie Advisors" at bounding box center [172, 41] width 115 height 6
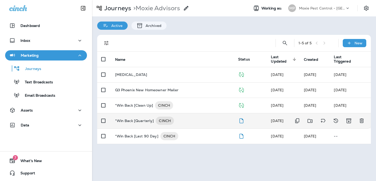
click at [149, 119] on p "*Win Back [Quarterly]" at bounding box center [134, 120] width 39 height 8
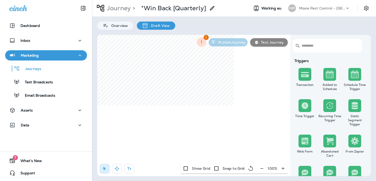
click at [260, 167] on icon "button" at bounding box center [261, 168] width 5 height 5
click at [260, 167] on button "button" at bounding box center [263, 167] width 9 height 9
click at [260, 167] on button "button" at bounding box center [264, 167] width 9 height 9
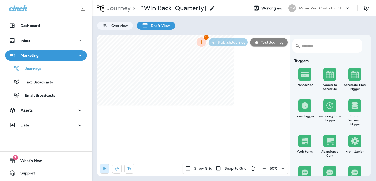
click at [260, 167] on div "50 %" at bounding box center [273, 168] width 28 height 10
click at [119, 170] on button "button" at bounding box center [117, 168] width 10 height 10
click at [292, 78] on div "​ ​ Triggers Transaction Added to Schedule Schedule Time Trigger Time Trigger R…" at bounding box center [234, 105] width 274 height 141
click at [121, 10] on p "Journey" at bounding box center [118, 8] width 26 height 8
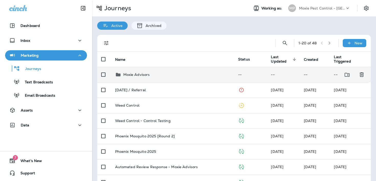
click at [153, 76] on div "Moxie Advisors" at bounding box center [172, 74] width 115 height 6
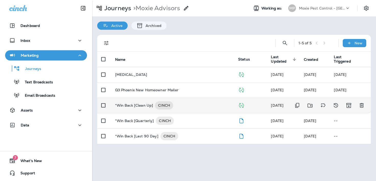
click at [147, 106] on p "*Win Back [Clean Up]" at bounding box center [134, 105] width 38 height 8
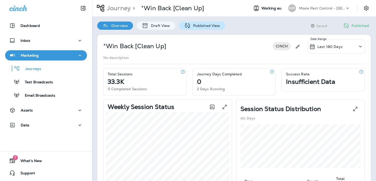
click at [188, 27] on icon at bounding box center [187, 25] width 5 height 5
